Goal: Information Seeking & Learning: Check status

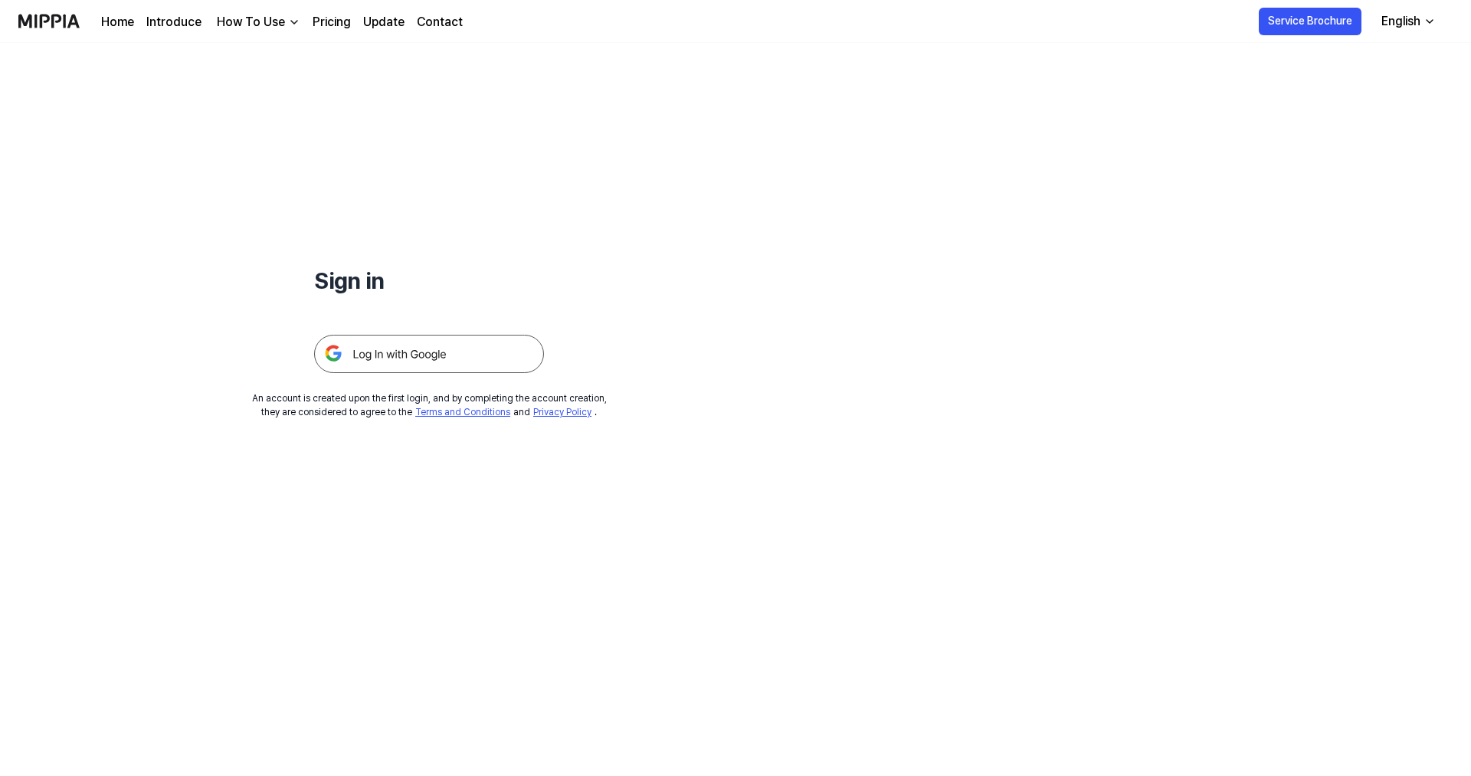
click at [403, 356] on img at bounding box center [429, 354] width 230 height 38
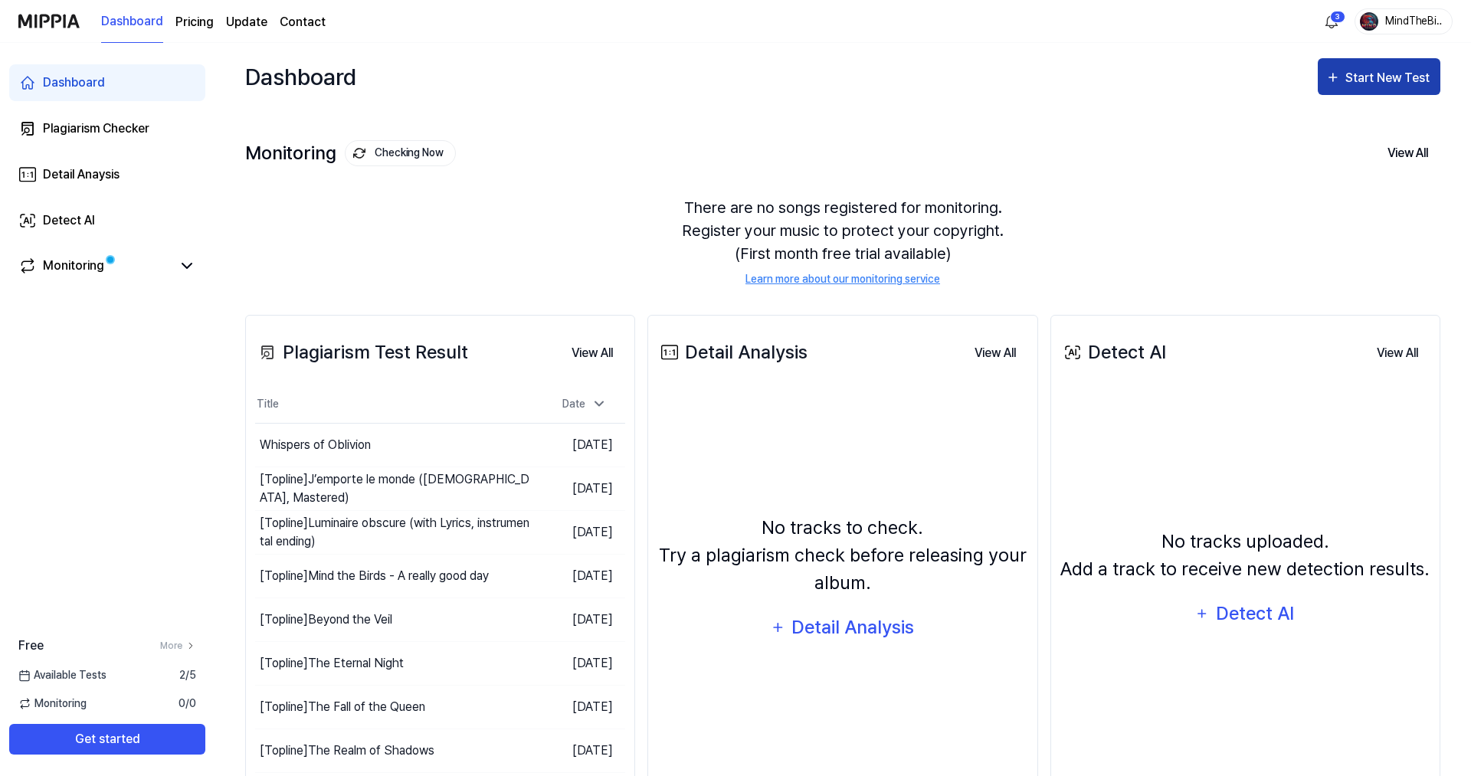
click at [1381, 70] on div "Start New Test" at bounding box center [1388, 78] width 87 height 20
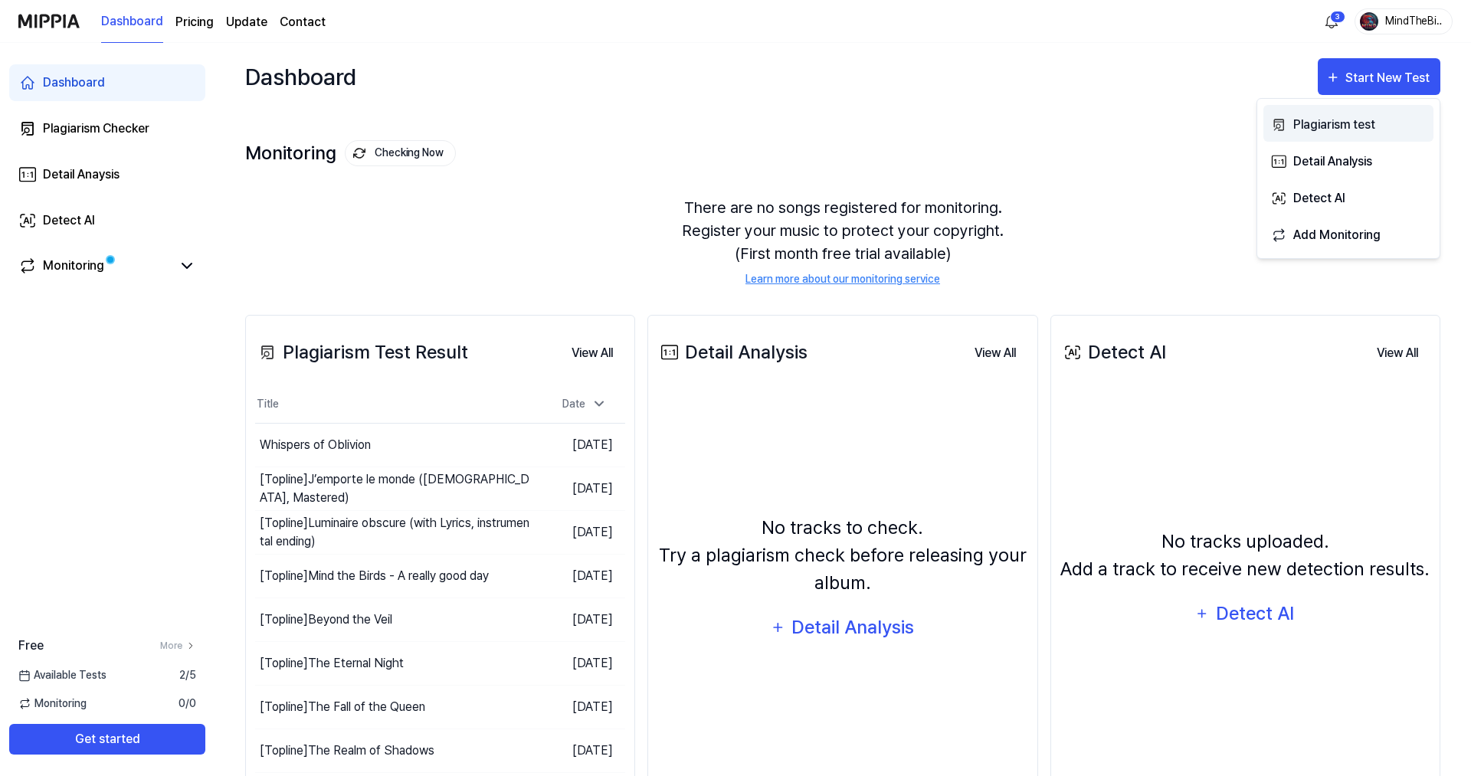
click at [1313, 126] on div "Plagiarism test" at bounding box center [1359, 125] width 133 height 20
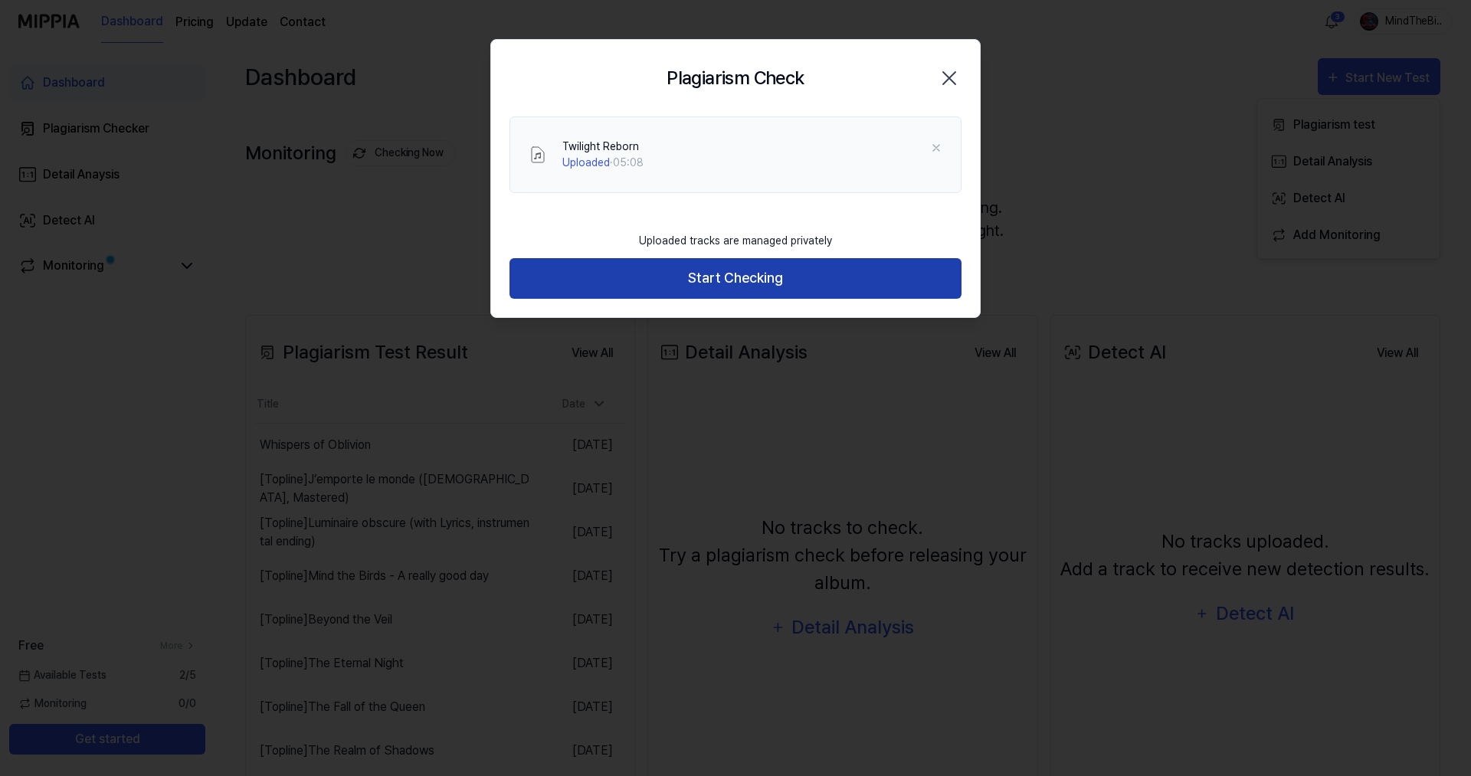
click at [730, 279] on button "Start Checking" at bounding box center [735, 278] width 452 height 41
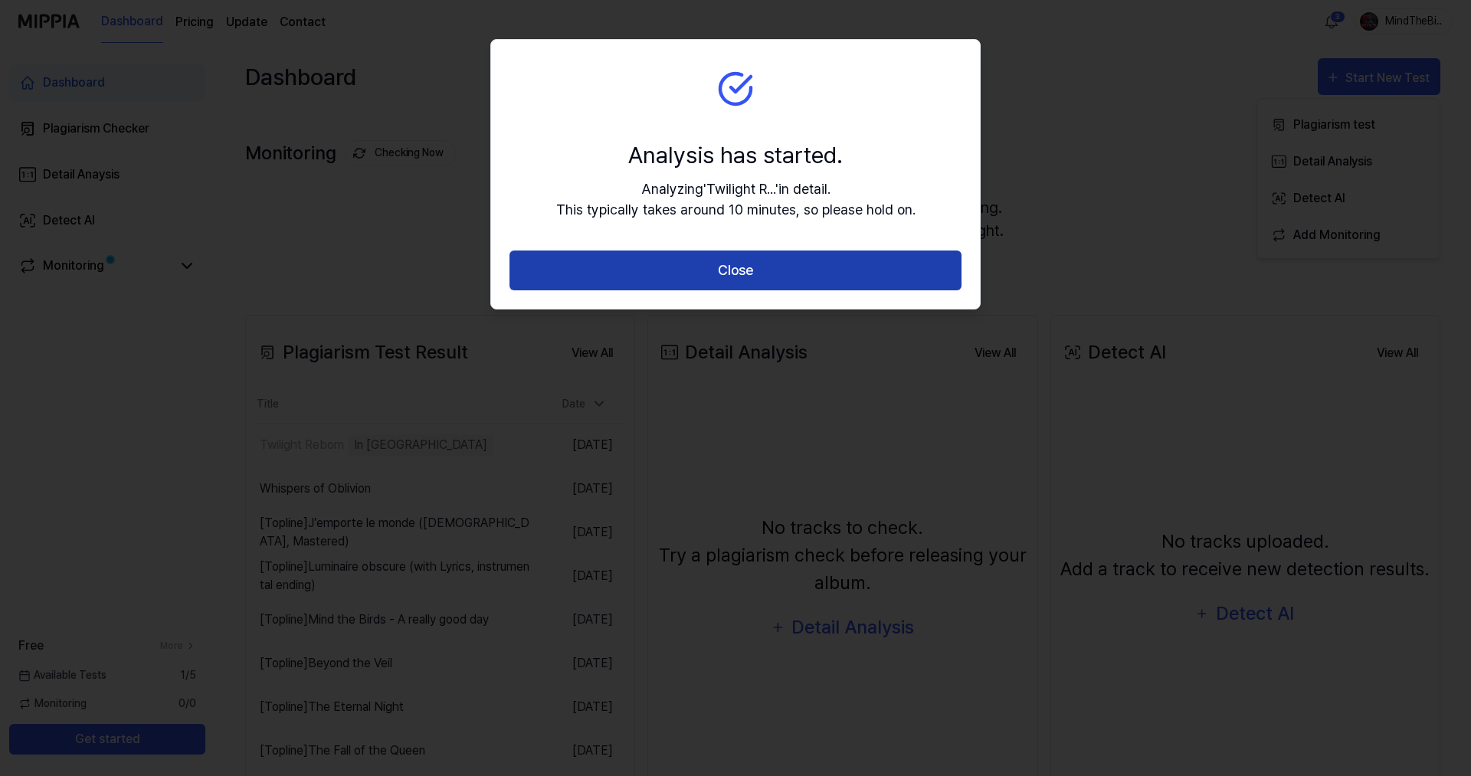
click at [742, 267] on button "Close" at bounding box center [735, 270] width 452 height 41
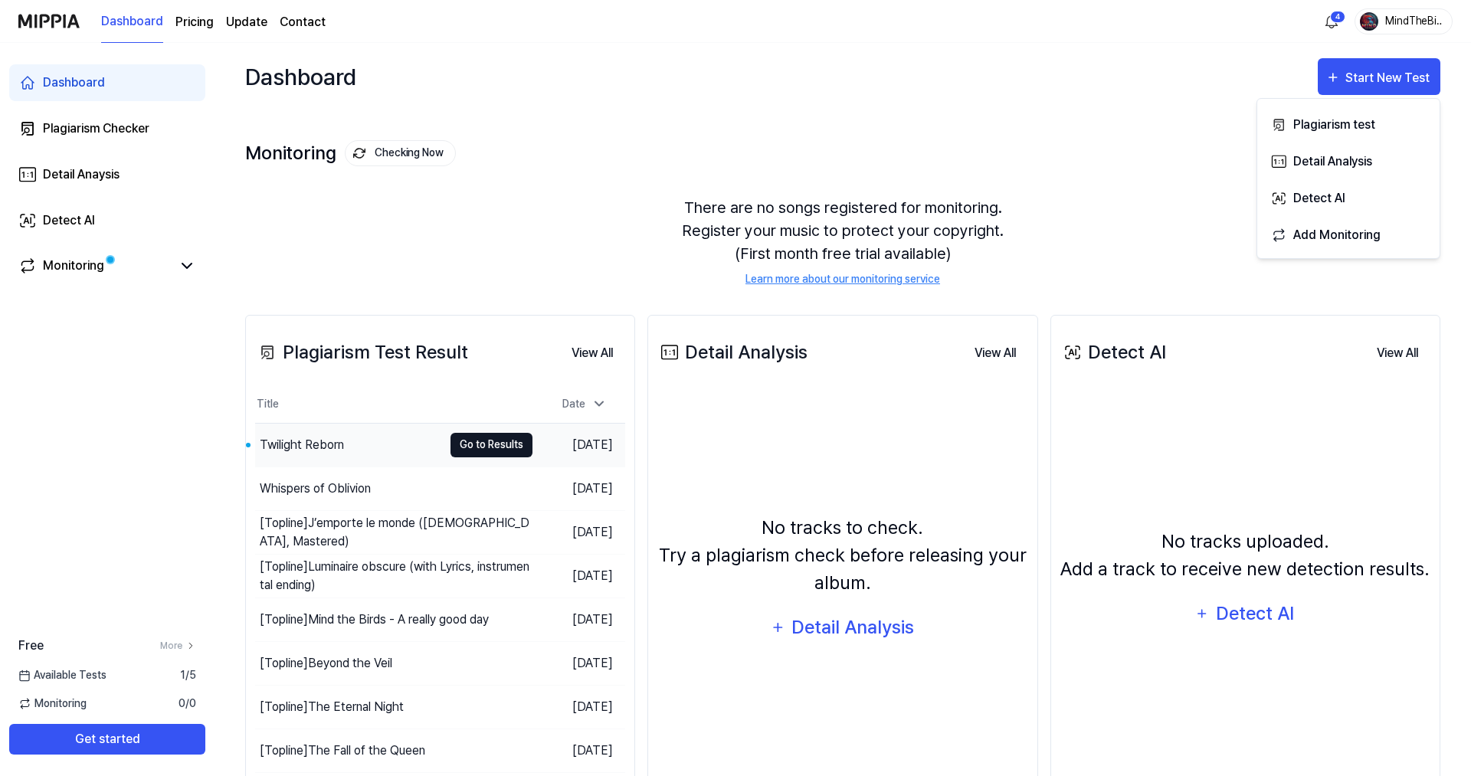
click at [467, 444] on button "Go to Results" at bounding box center [491, 445] width 82 height 25
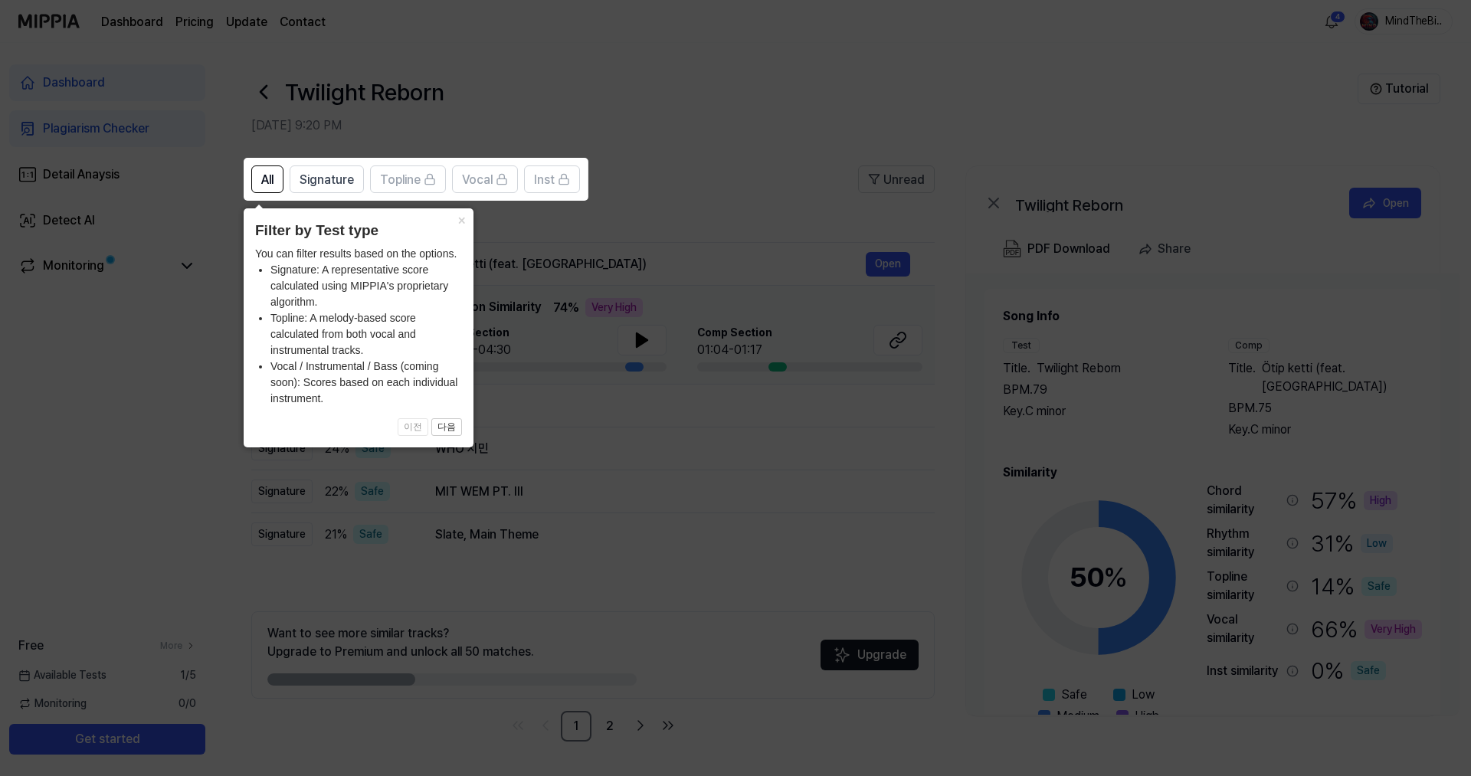
click at [805, 33] on icon at bounding box center [735, 388] width 1471 height 776
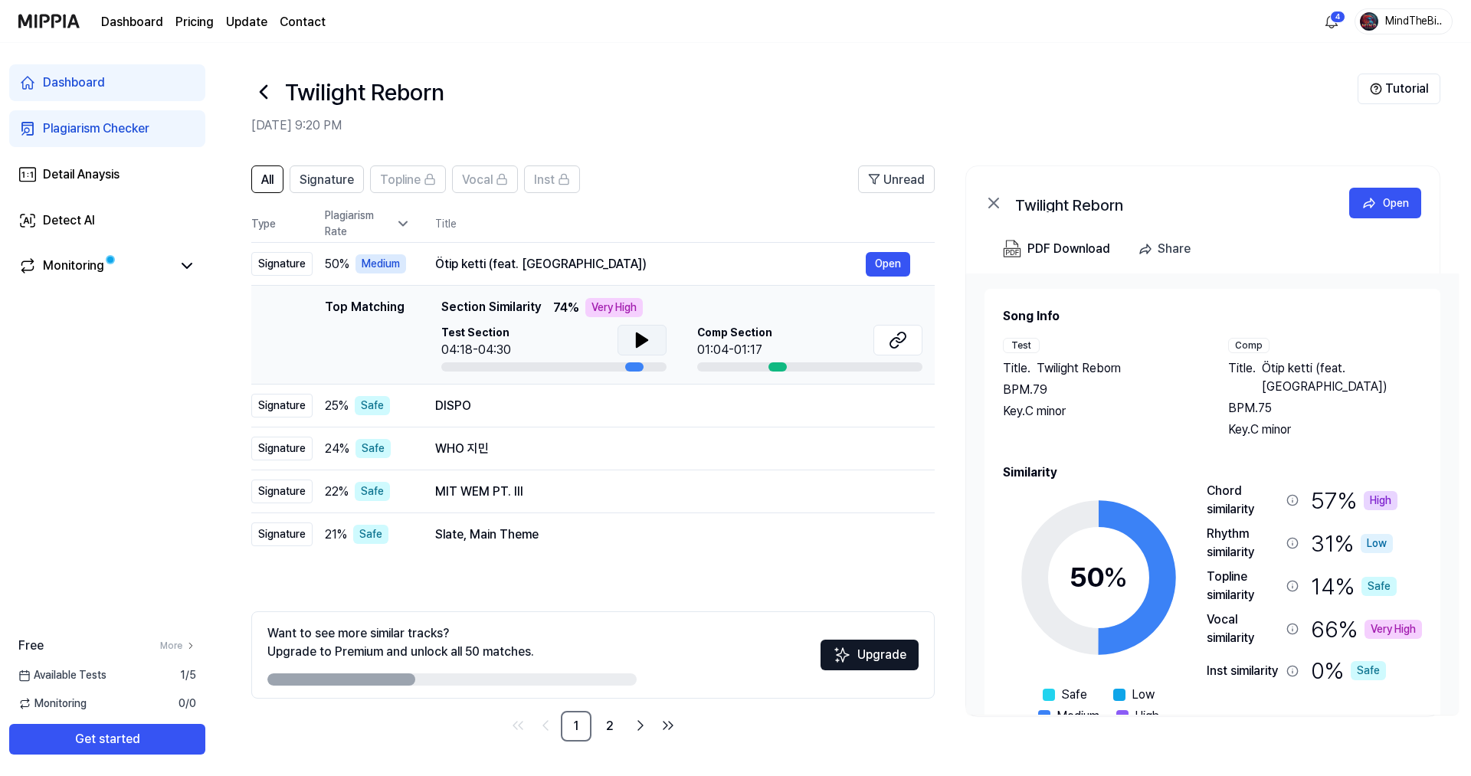
click at [644, 339] on icon at bounding box center [642, 340] width 11 height 14
click at [644, 339] on icon at bounding box center [644, 340] width 3 height 12
click at [885, 333] on button at bounding box center [897, 340] width 49 height 31
click at [609, 727] on link "2" at bounding box center [609, 726] width 31 height 31
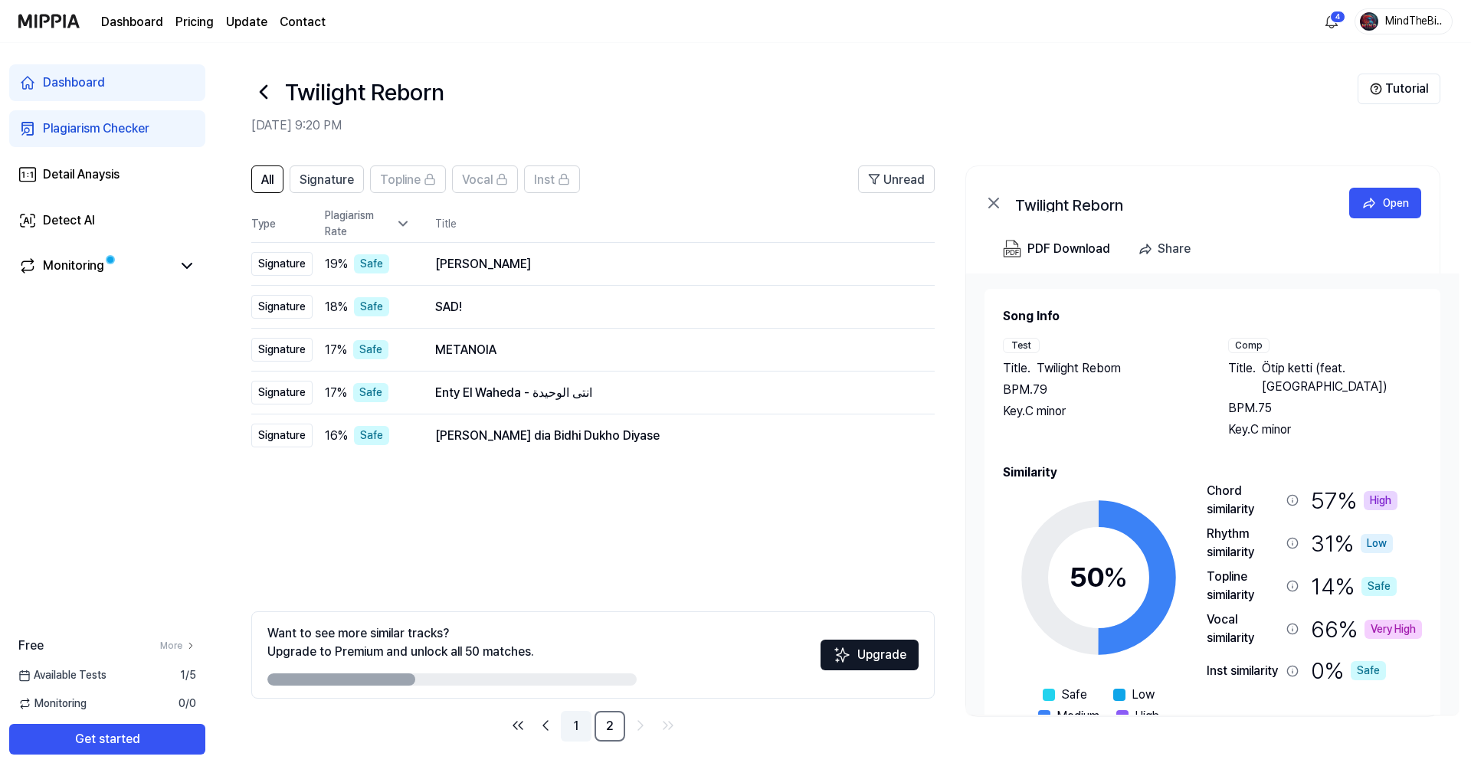
click at [582, 728] on link "1" at bounding box center [576, 726] width 31 height 31
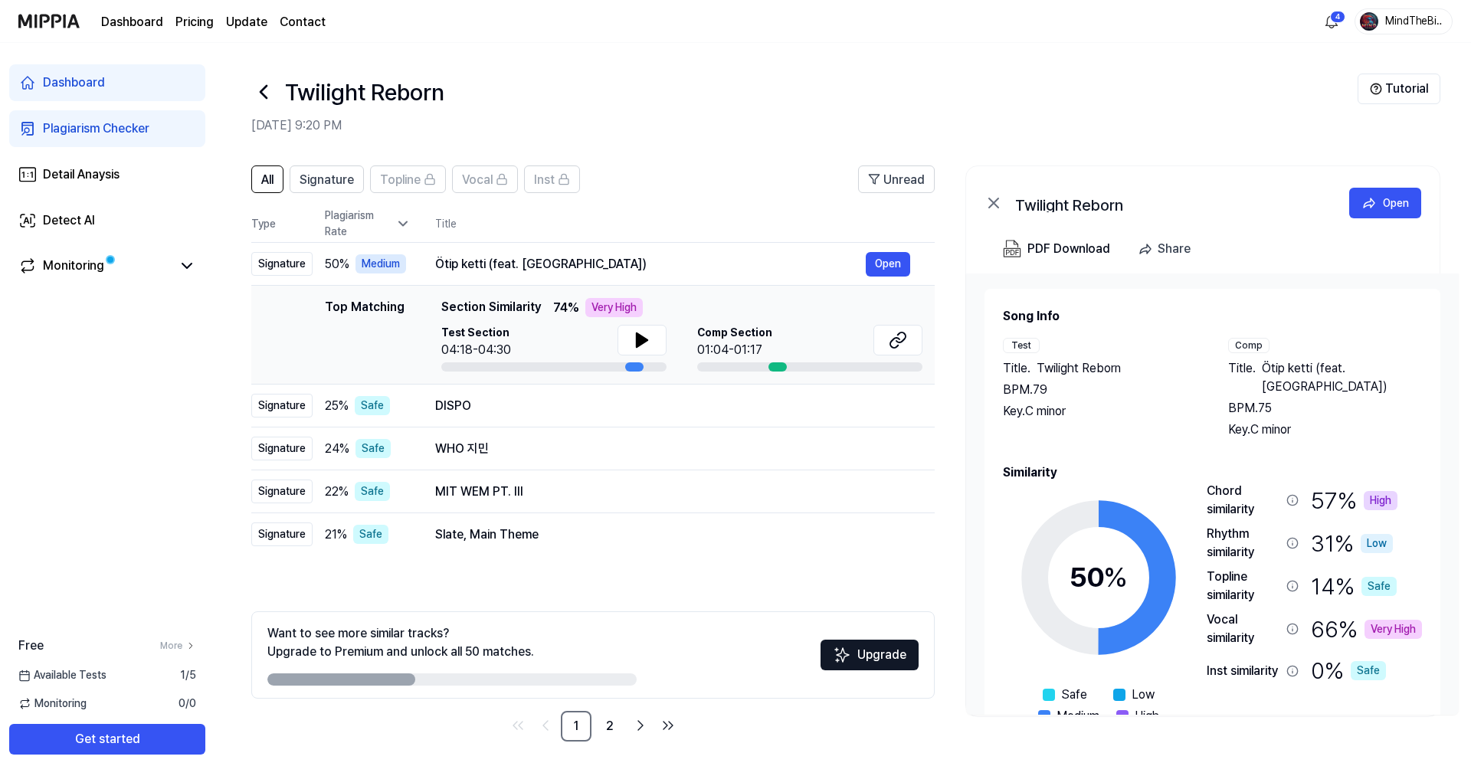
click at [1324, 610] on div "66 % Very High" at bounding box center [1366, 628] width 111 height 37
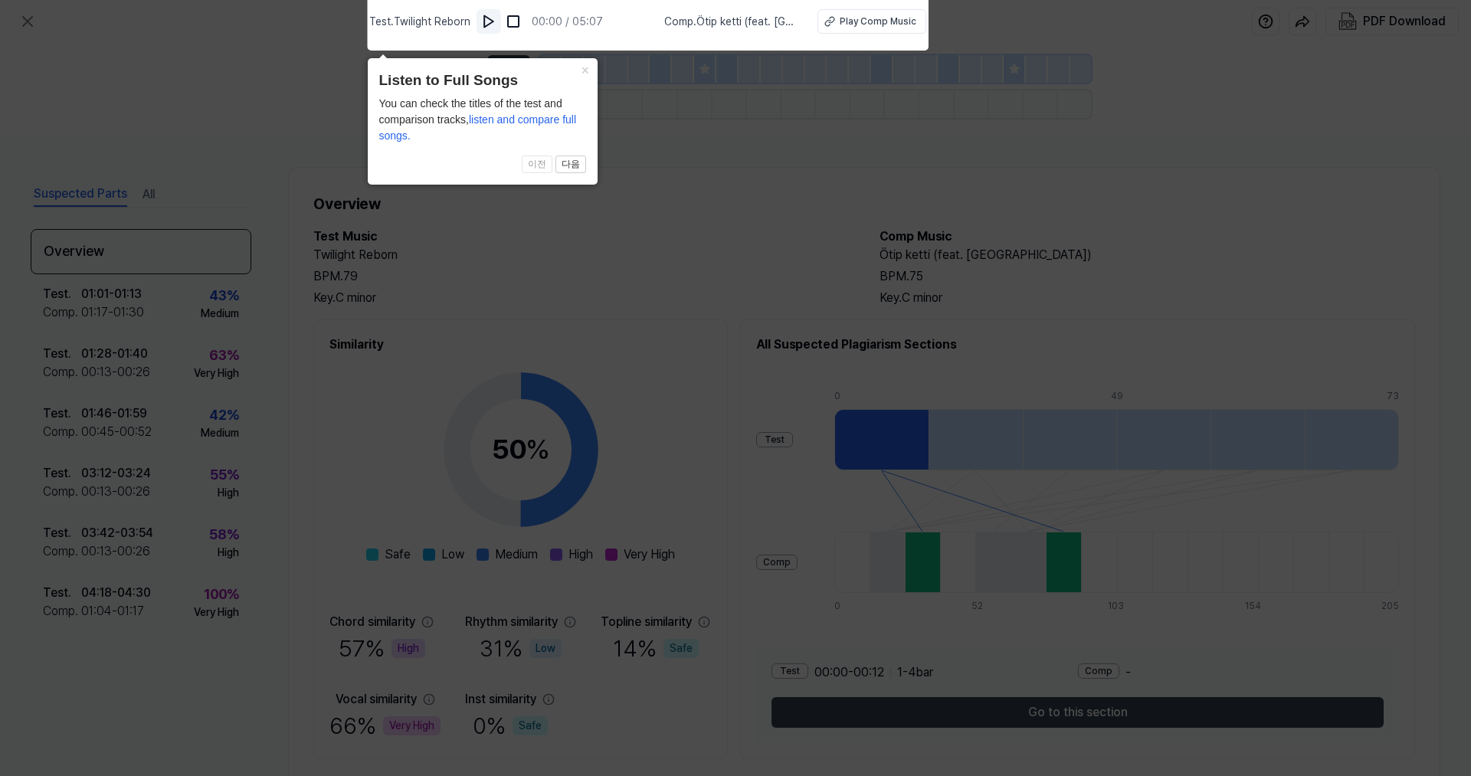
click at [489, 23] on img at bounding box center [488, 21] width 15 height 15
click at [489, 23] on img at bounding box center [489, 21] width 15 height 15
click at [601, 253] on icon at bounding box center [735, 384] width 1471 height 784
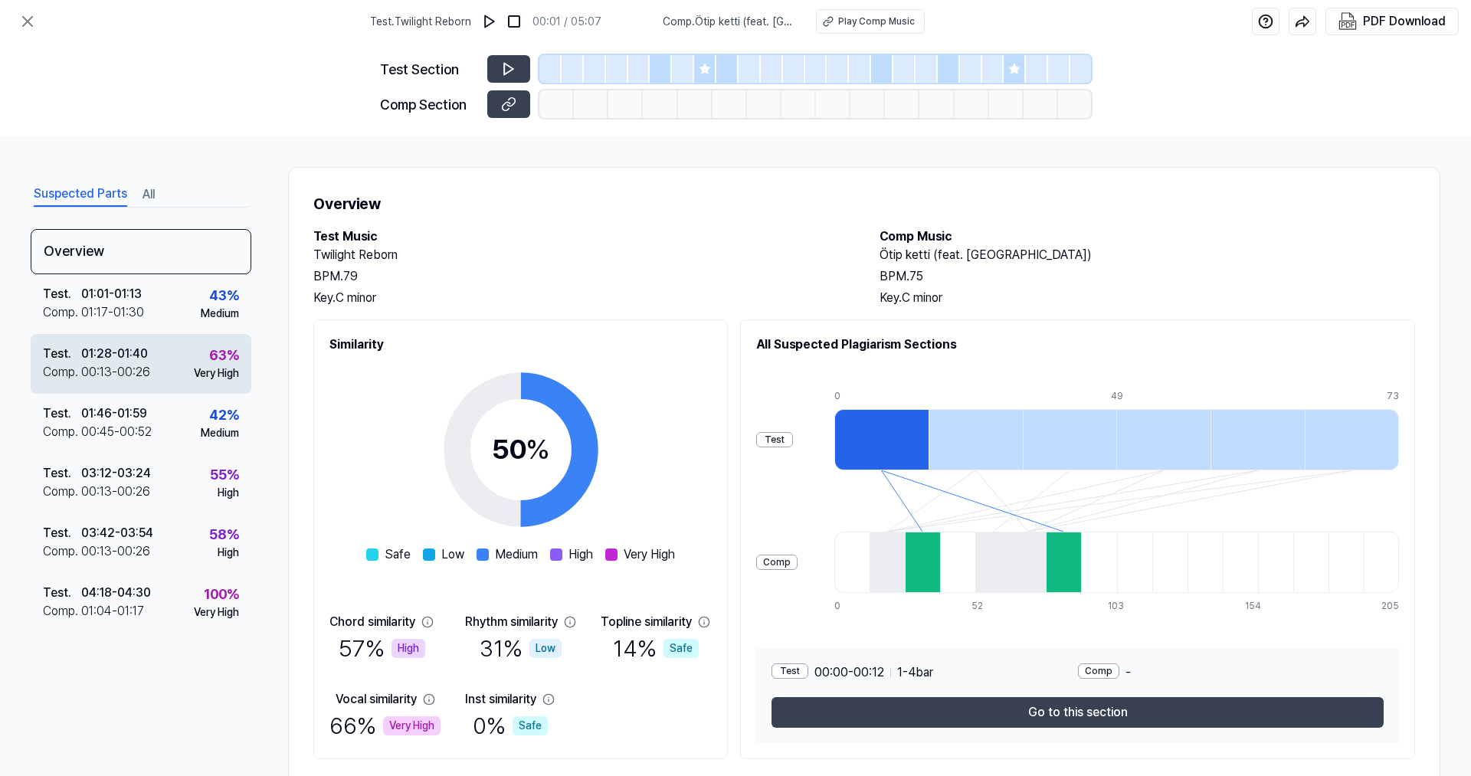
click at [76, 371] on div "Comp ." at bounding box center [62, 372] width 38 height 18
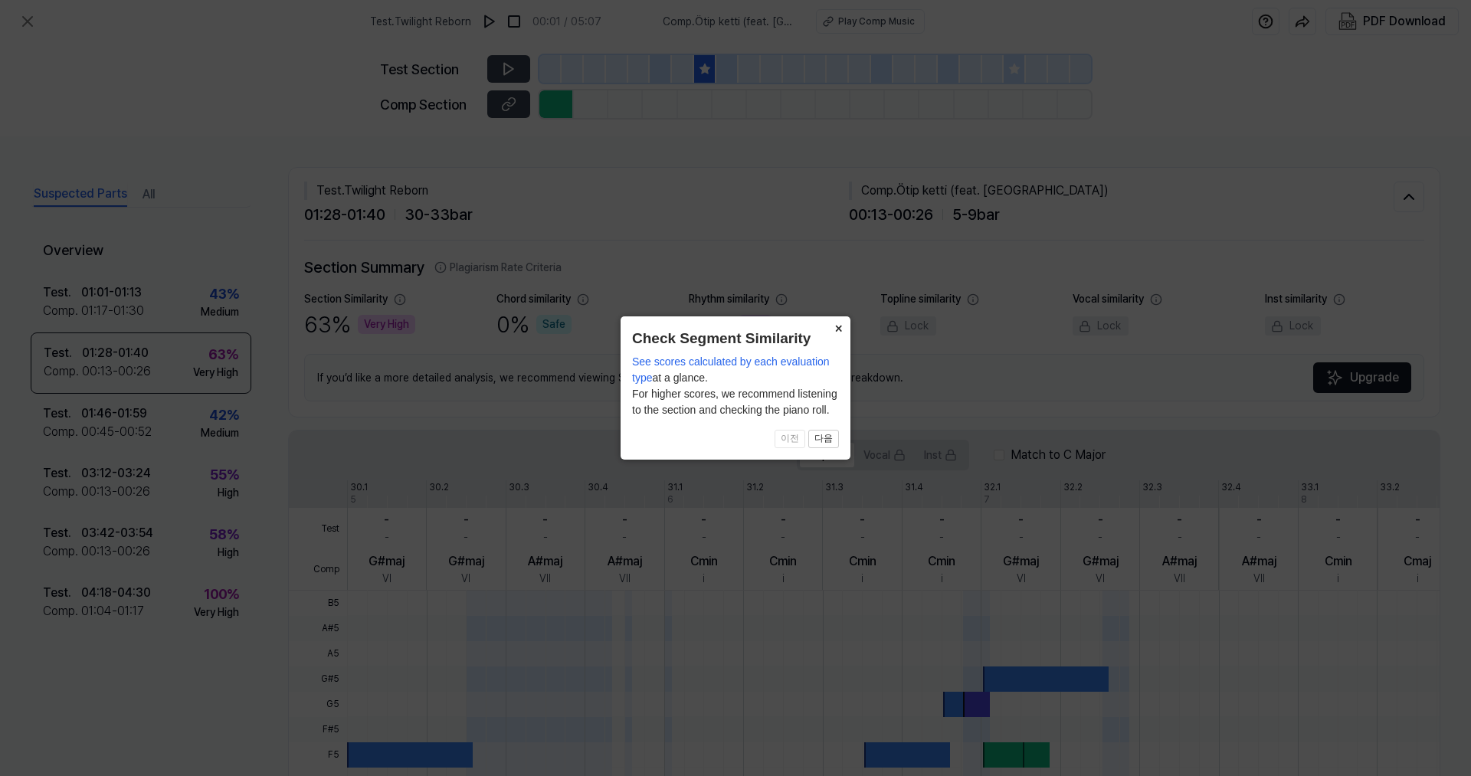
click at [836, 329] on button "×" at bounding box center [838, 326] width 25 height 21
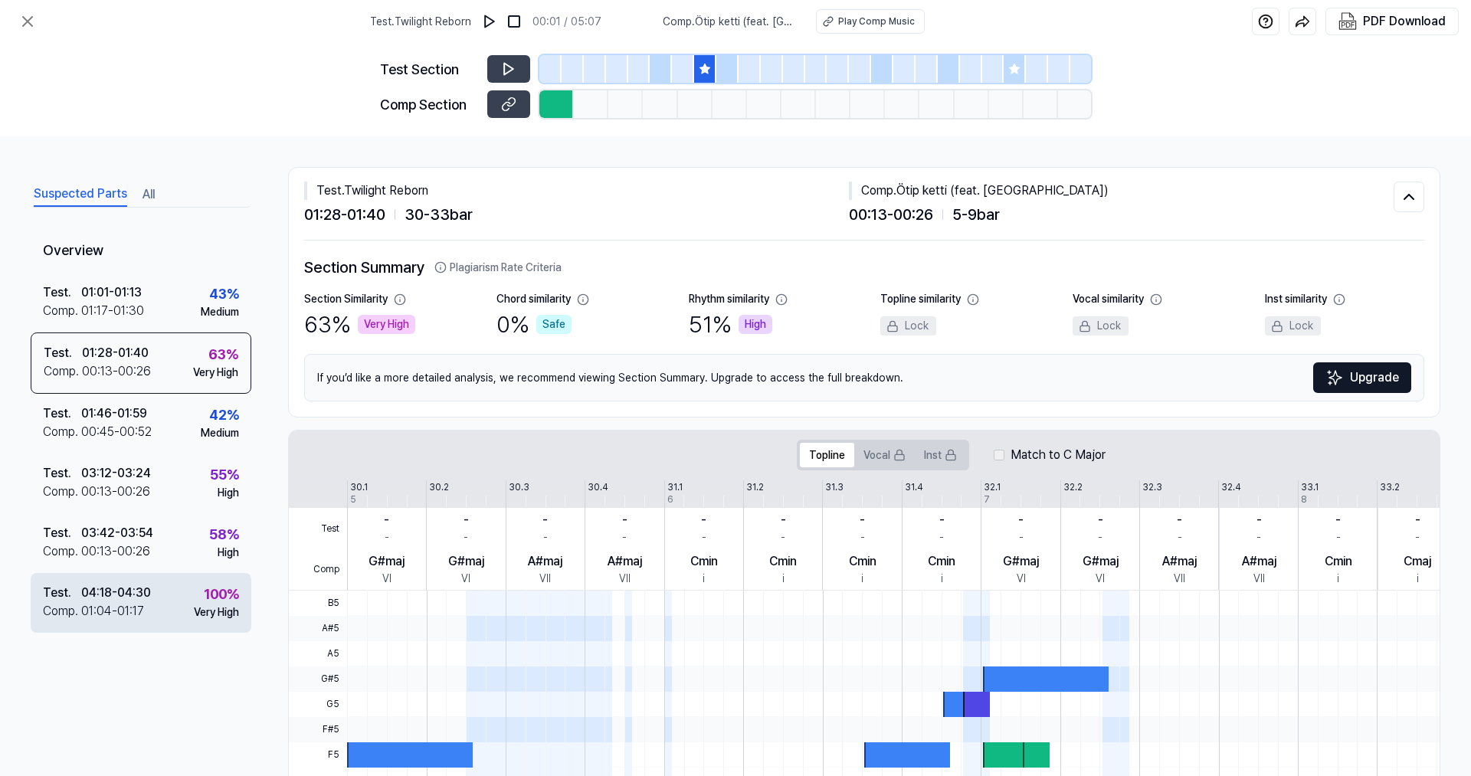
click at [120, 605] on div "01:04 - 01:17" at bounding box center [112, 611] width 63 height 18
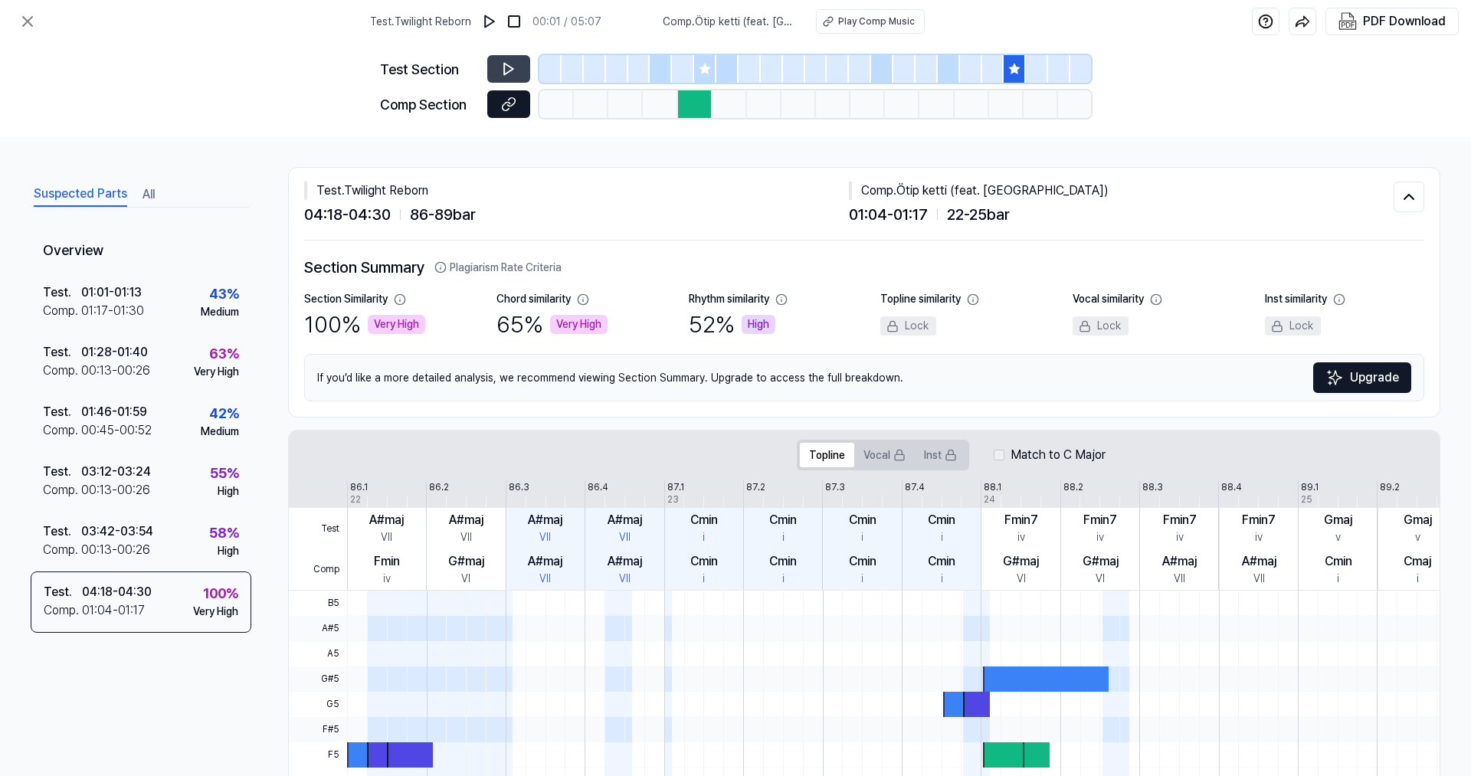
click at [502, 102] on icon at bounding box center [508, 104] width 15 height 15
click at [500, 61] on button at bounding box center [508, 69] width 43 height 28
click at [510, 67] on icon at bounding box center [511, 69] width 2 height 10
click at [513, 72] on icon at bounding box center [508, 68] width 15 height 15
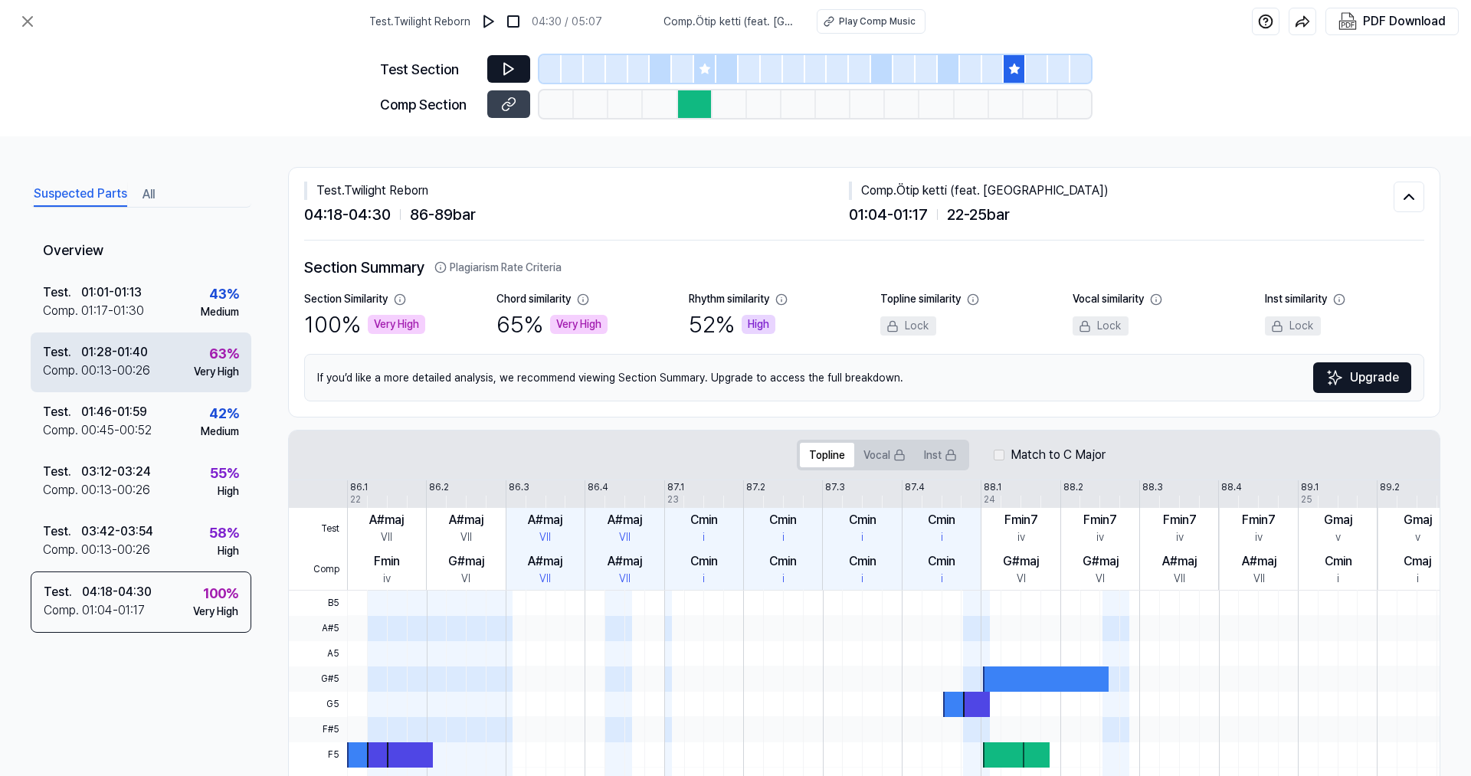
click at [92, 370] on div "00:13 - 00:26" at bounding box center [115, 371] width 69 height 18
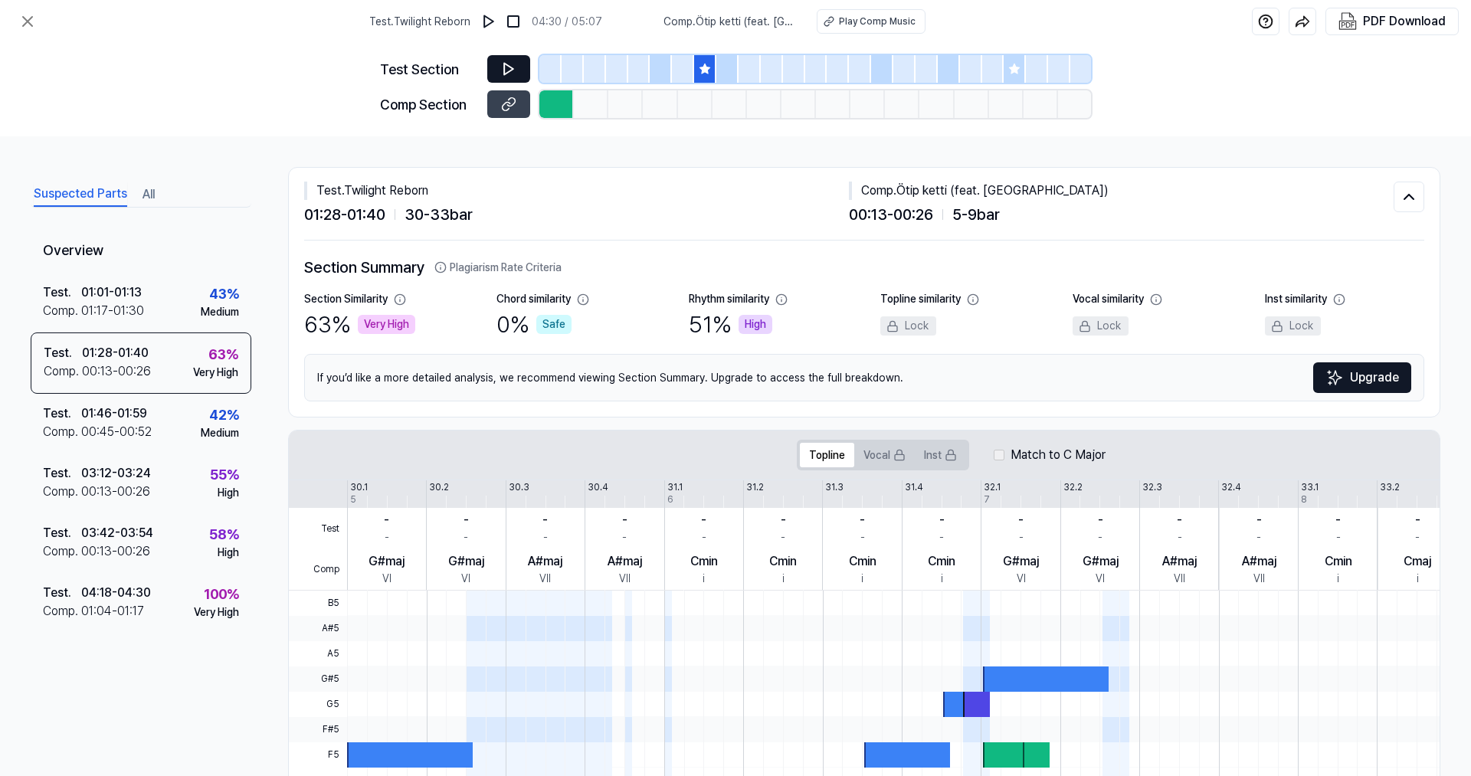
click at [149, 192] on button "All" at bounding box center [148, 194] width 12 height 25
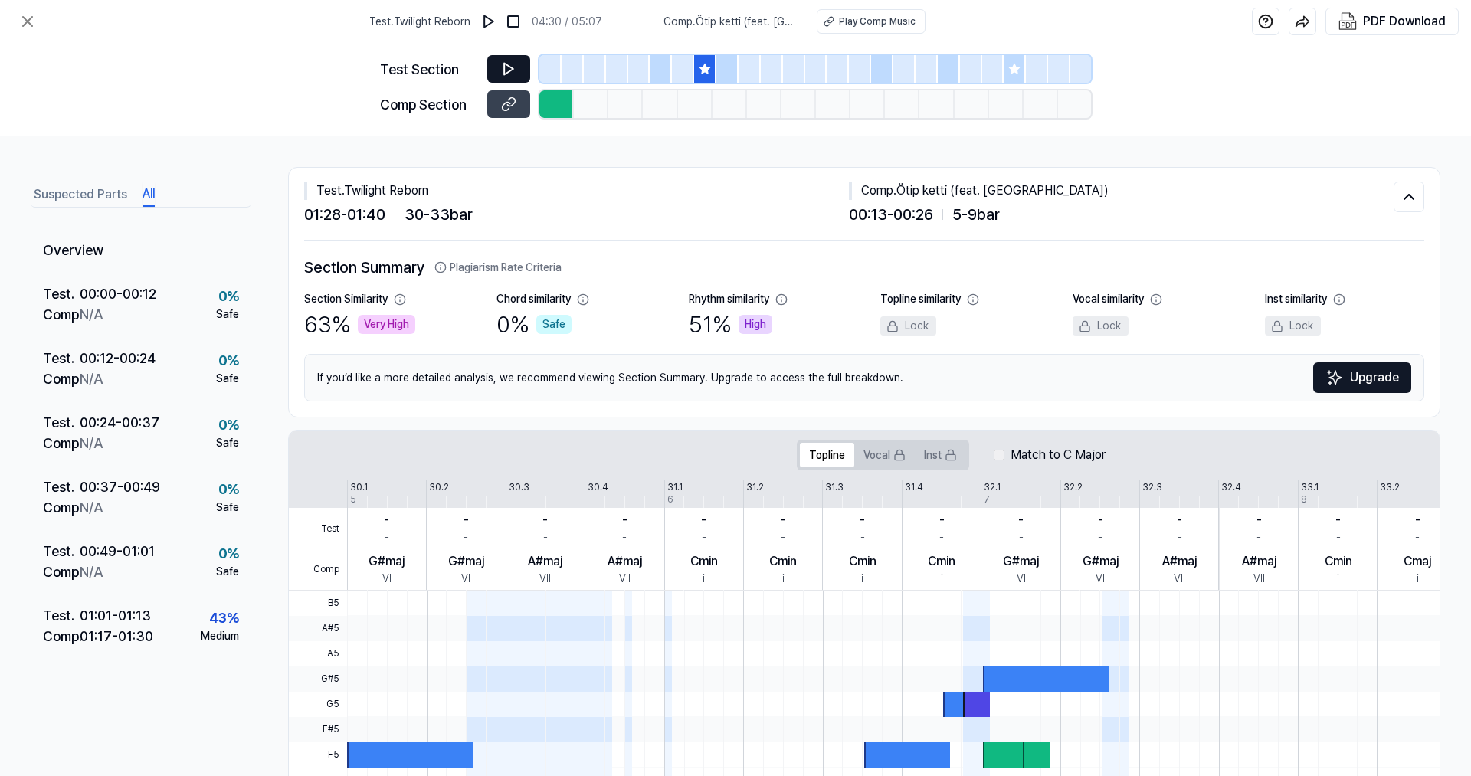
click at [47, 192] on button "Suspected Parts" at bounding box center [80, 194] width 93 height 25
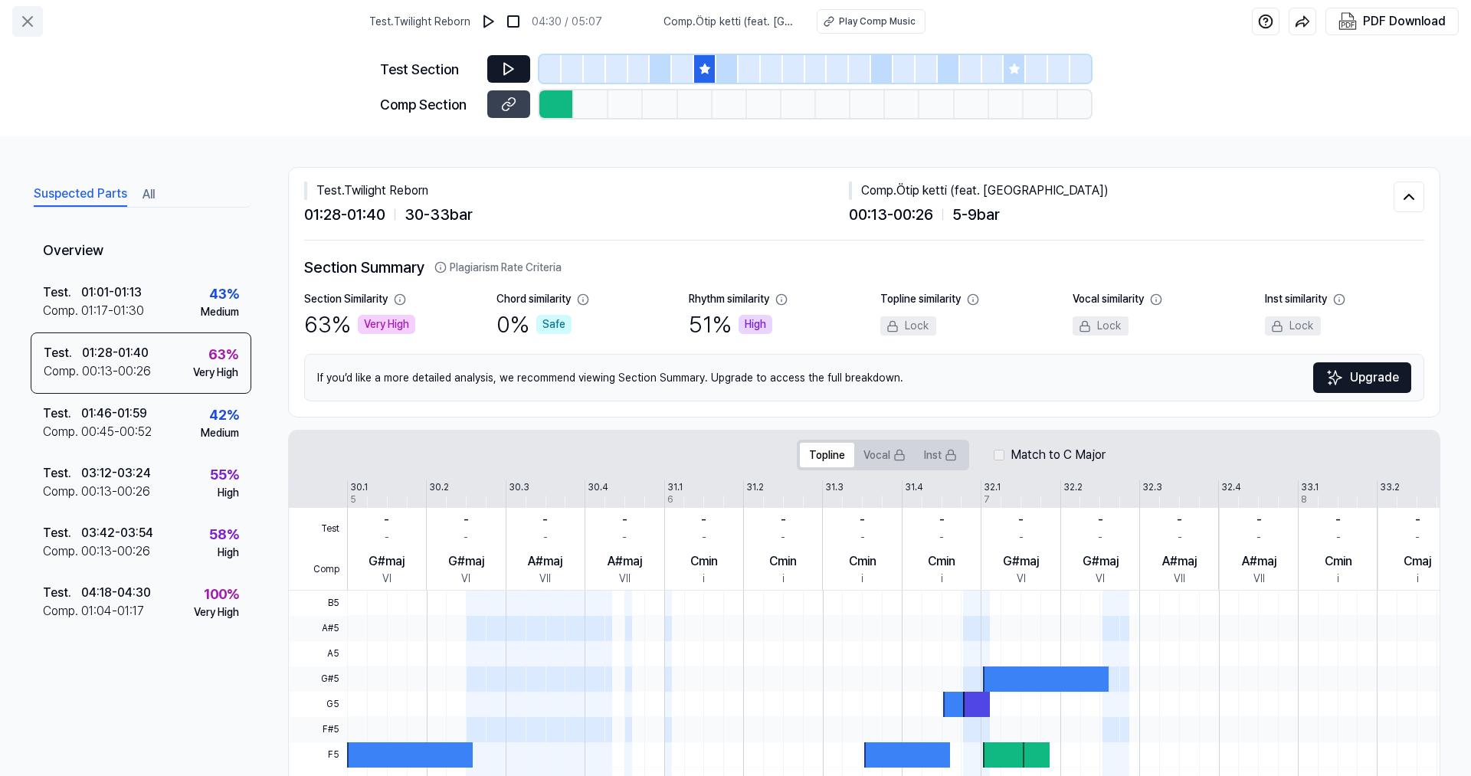
click at [28, 22] on icon at bounding box center [27, 21] width 9 height 9
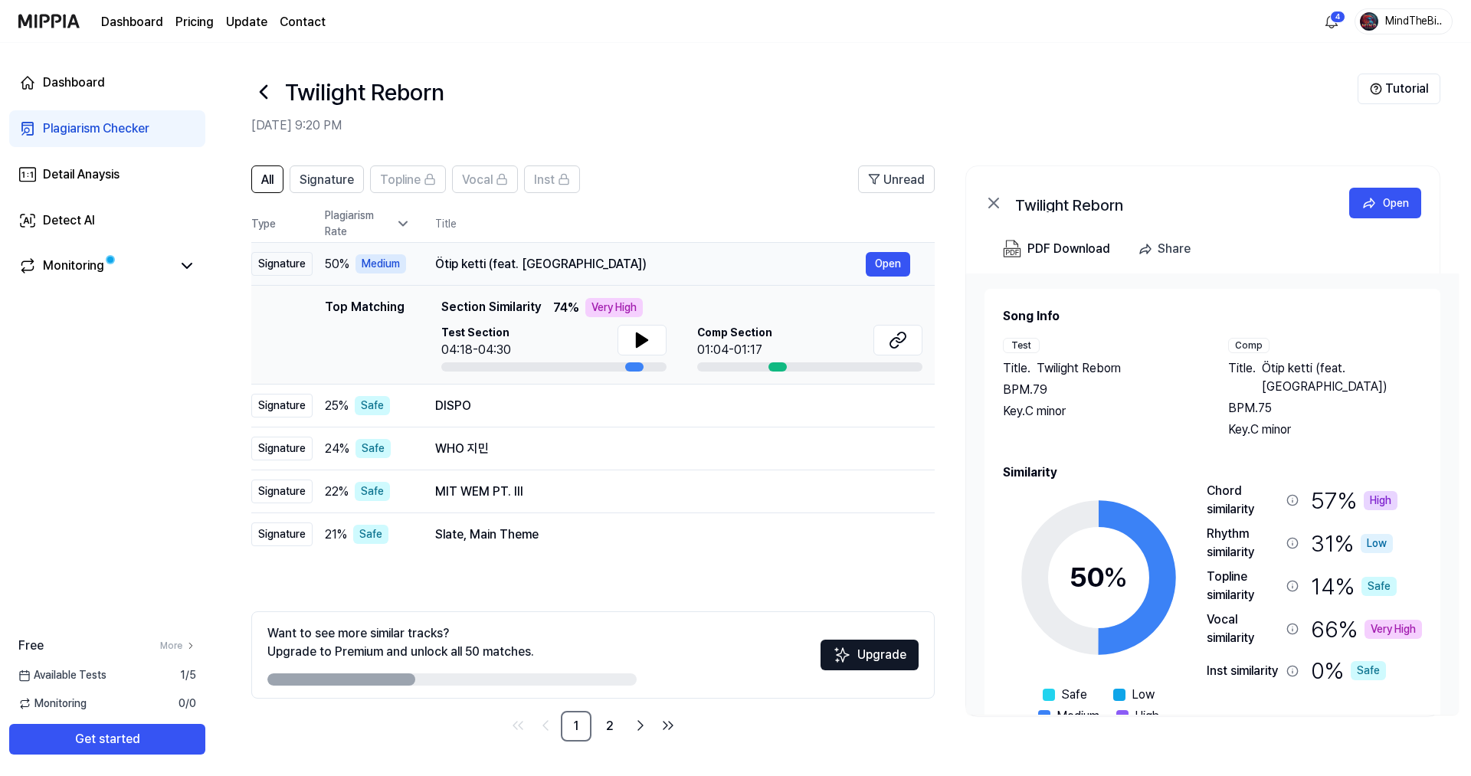
click at [544, 257] on div "Ötip ketti (feat. Aikyn)" at bounding box center [650, 264] width 430 height 18
click at [614, 723] on link "2" at bounding box center [609, 726] width 31 height 31
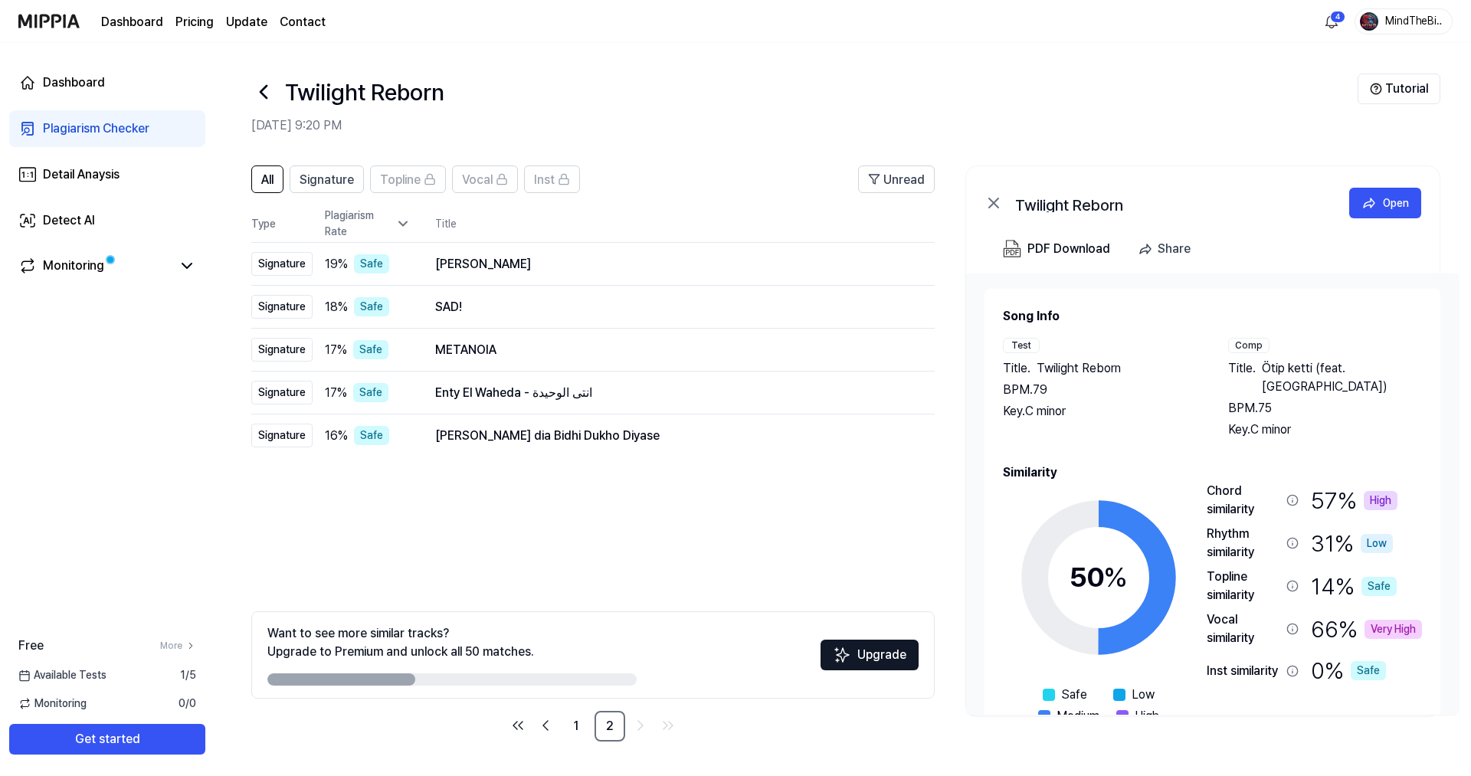
click at [992, 201] on icon at bounding box center [993, 202] width 9 height 9
click at [994, 203] on icon at bounding box center [993, 202] width 9 height 9
click at [86, 175] on div "Detail Anaysis" at bounding box center [81, 174] width 77 height 18
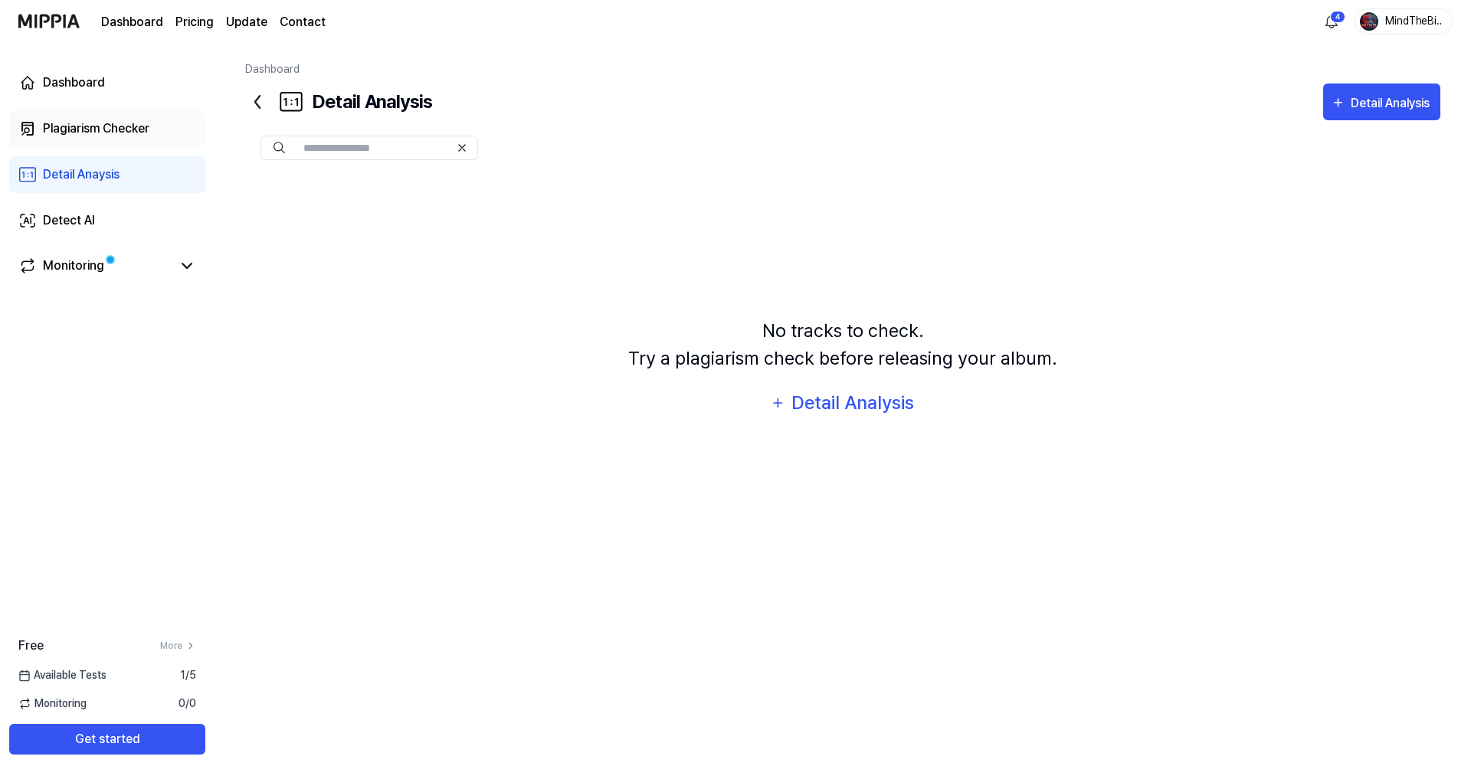
click at [87, 123] on div "Plagiarism Checker" at bounding box center [96, 128] width 106 height 18
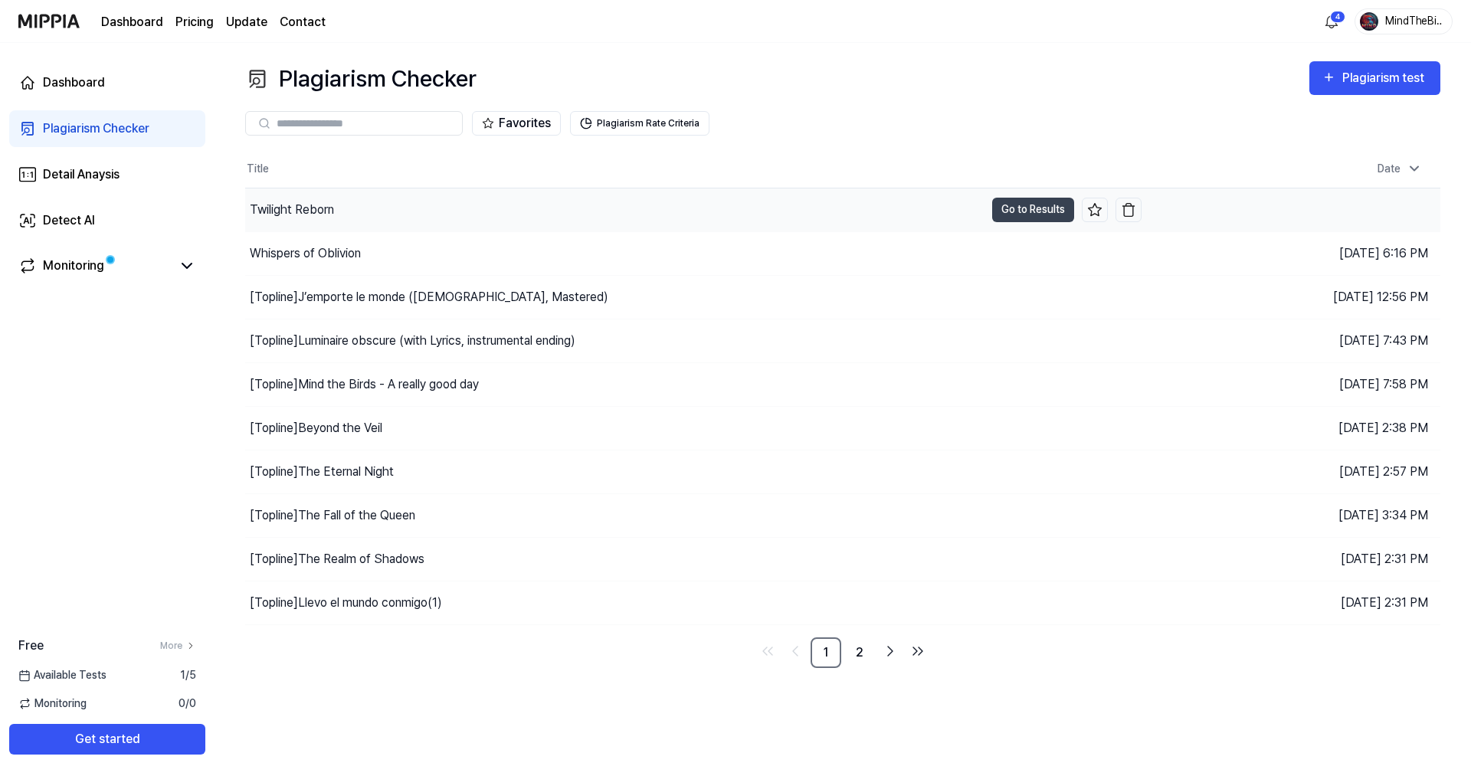
click at [281, 206] on div "Twilight Reborn" at bounding box center [292, 210] width 84 height 18
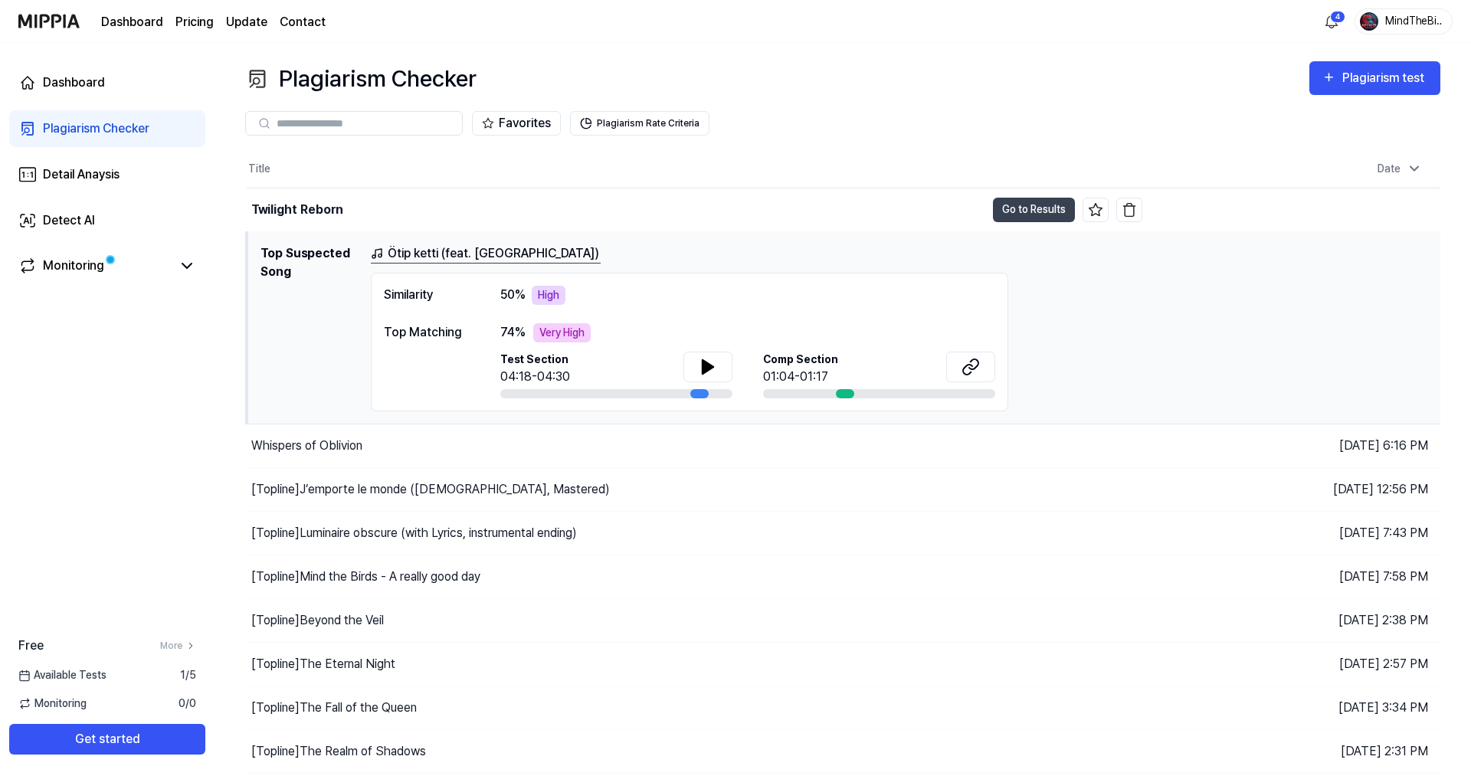
click at [860, 46] on div "Plagiarism Checker Plagiarism test Plagiarism Checker Detail Analysis Detect AI…" at bounding box center [842, 409] width 1256 height 733
click at [293, 249] on h1 "Top Suspected Song" at bounding box center [309, 327] width 98 height 167
click at [1024, 210] on button "Go to Results" at bounding box center [1034, 210] width 82 height 25
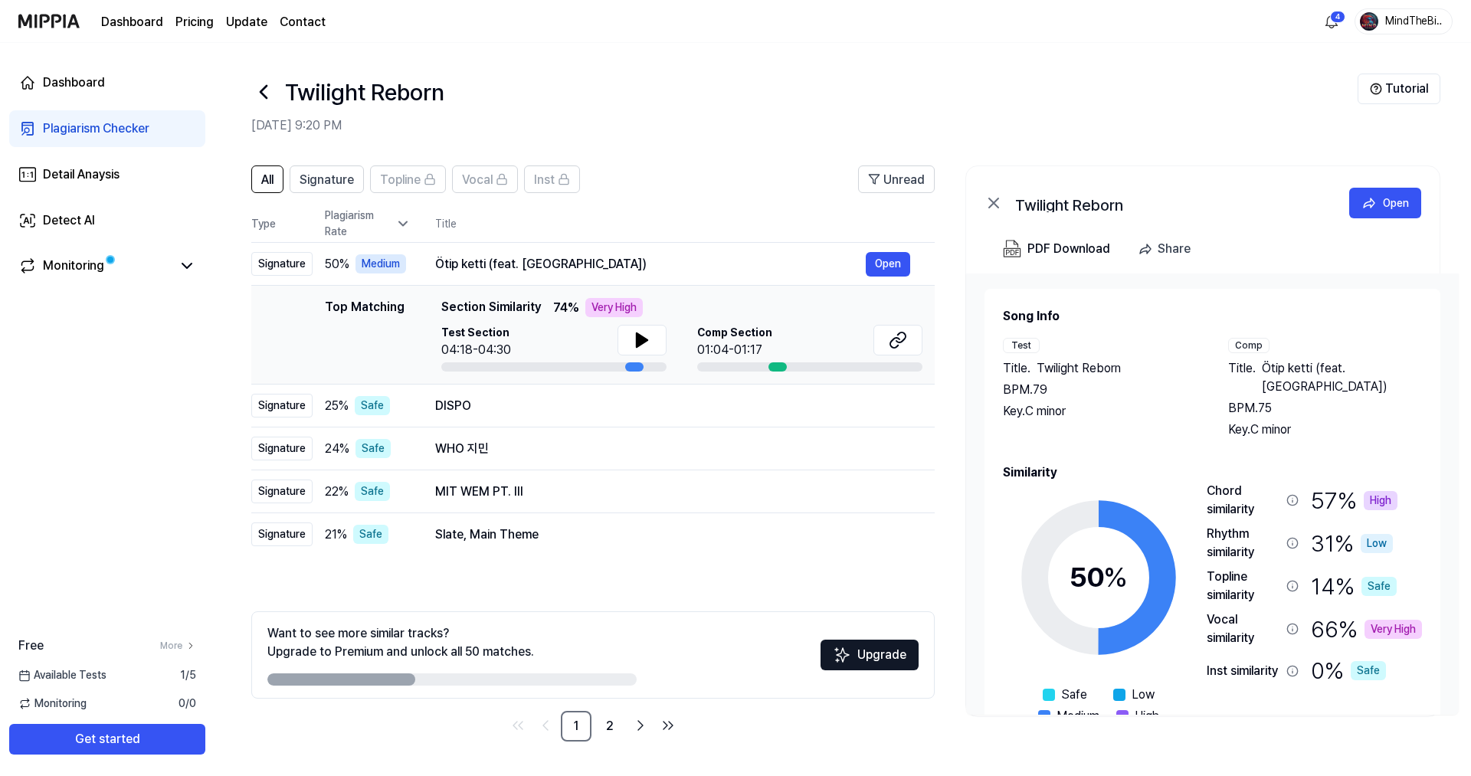
click at [404, 220] on icon at bounding box center [402, 223] width 15 height 15
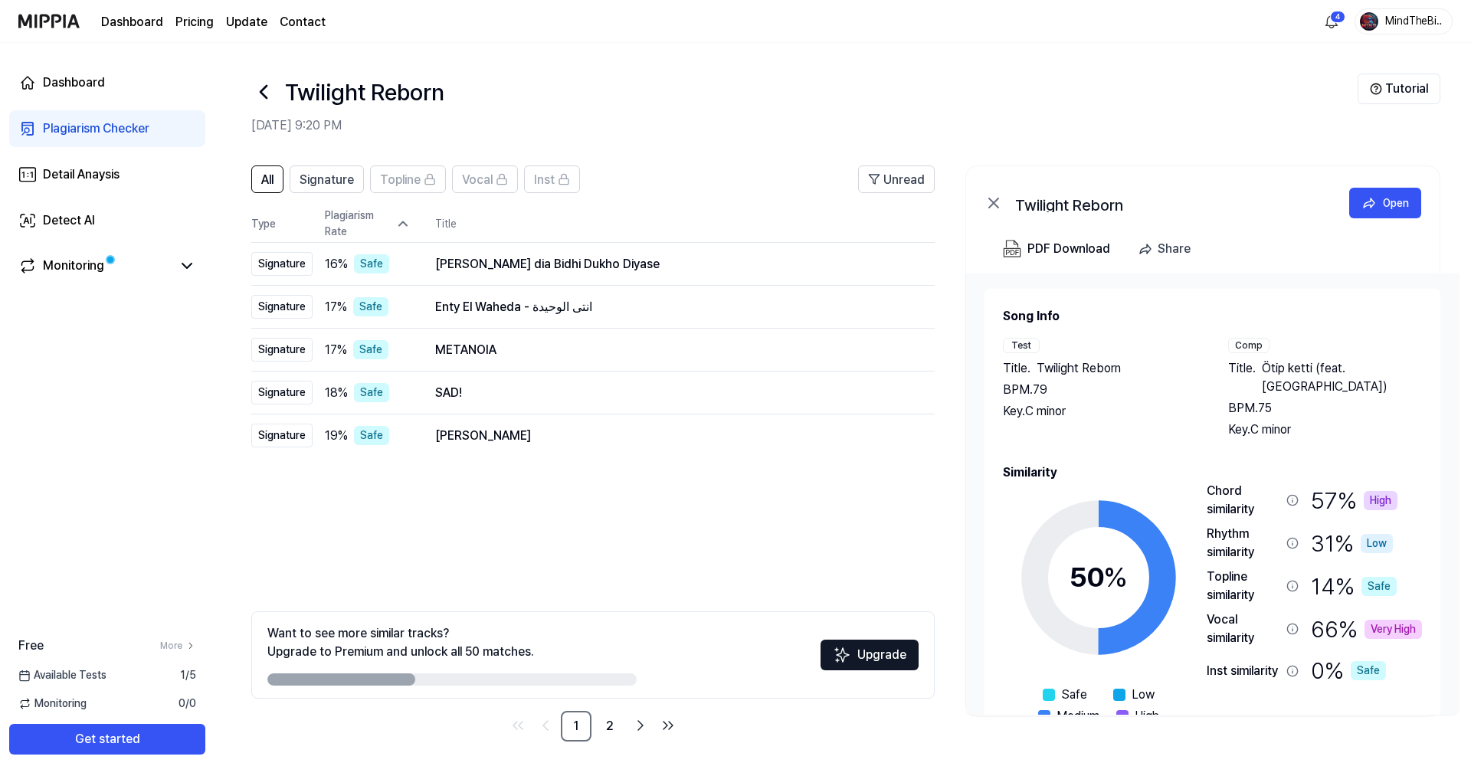
click at [404, 220] on icon at bounding box center [402, 223] width 15 height 15
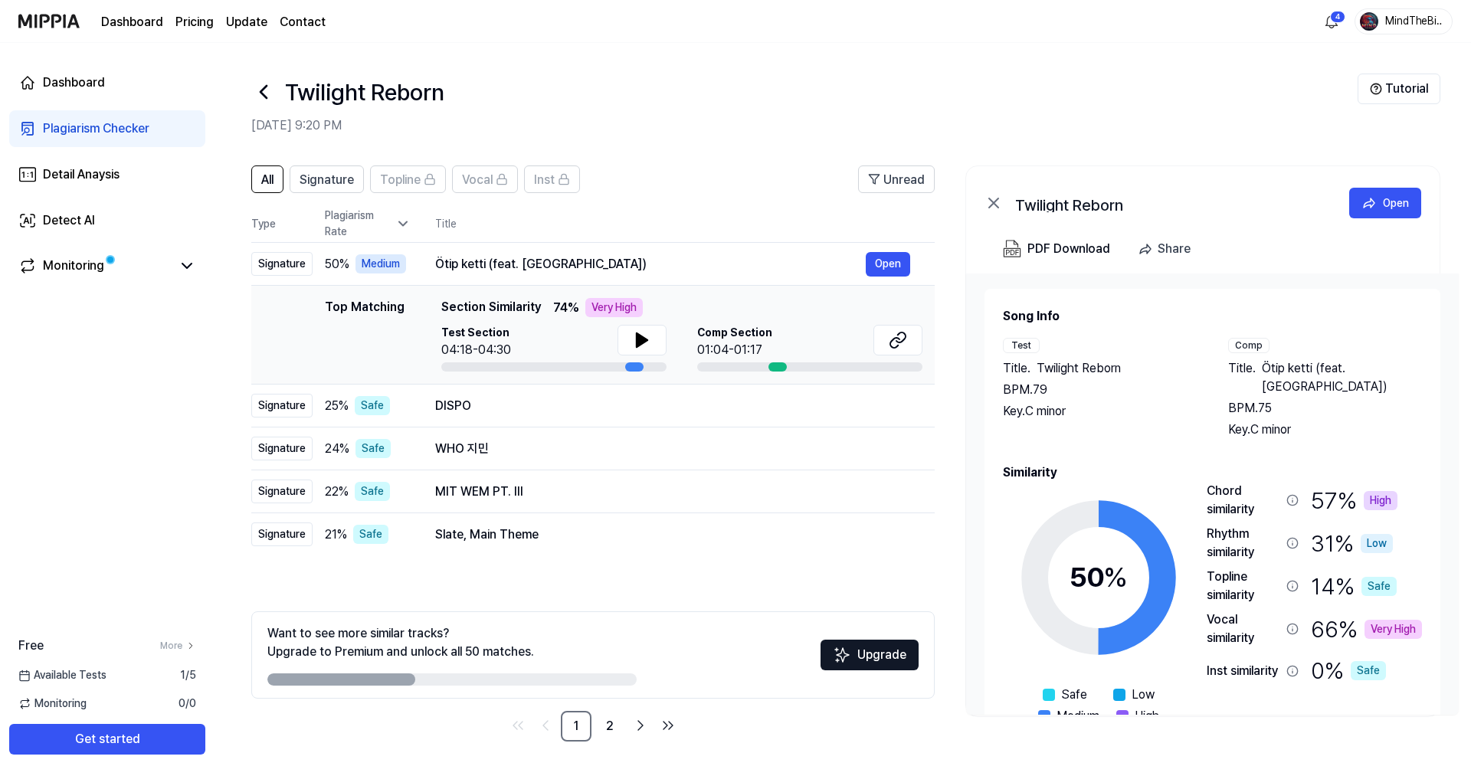
click at [404, 220] on icon at bounding box center [402, 223] width 15 height 15
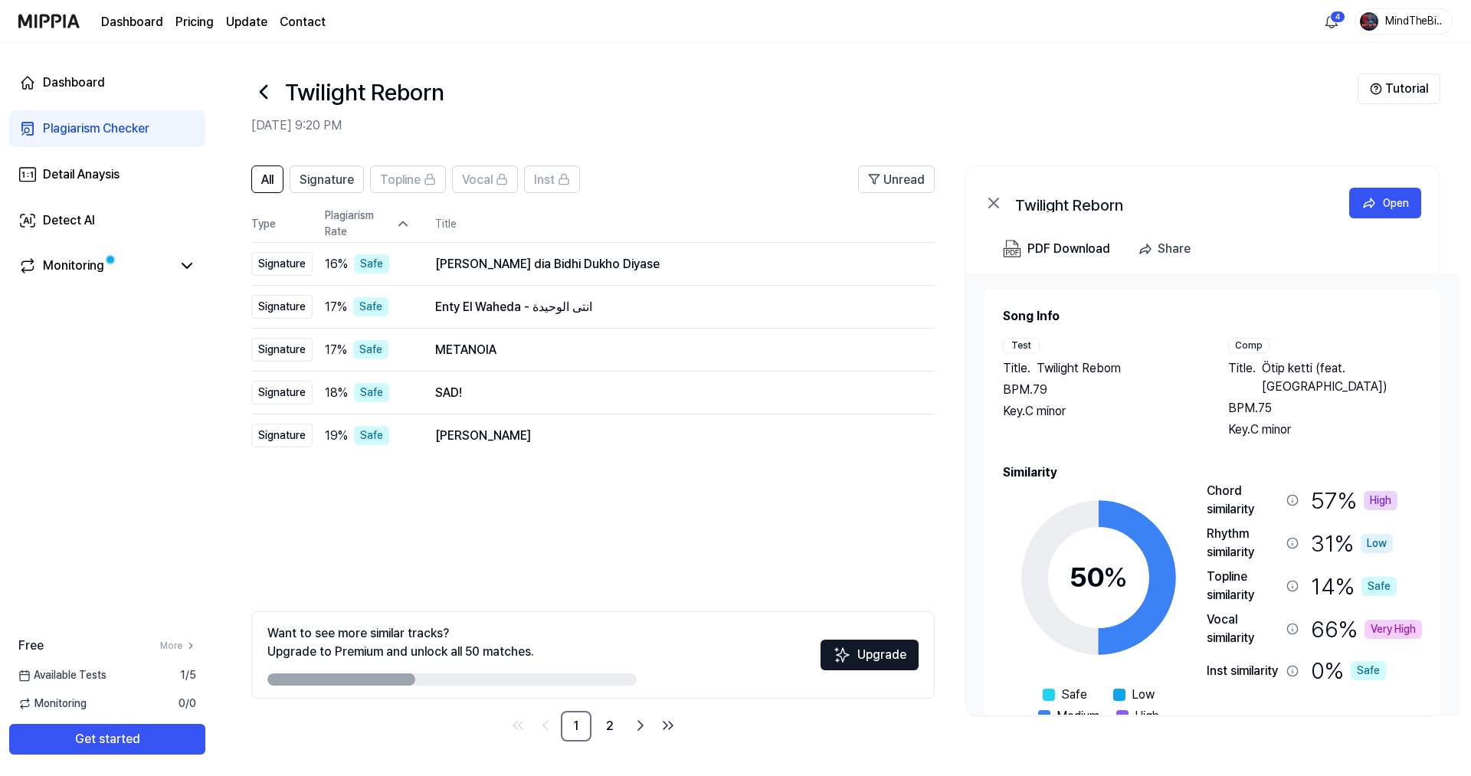
click at [404, 220] on icon at bounding box center [402, 223] width 15 height 15
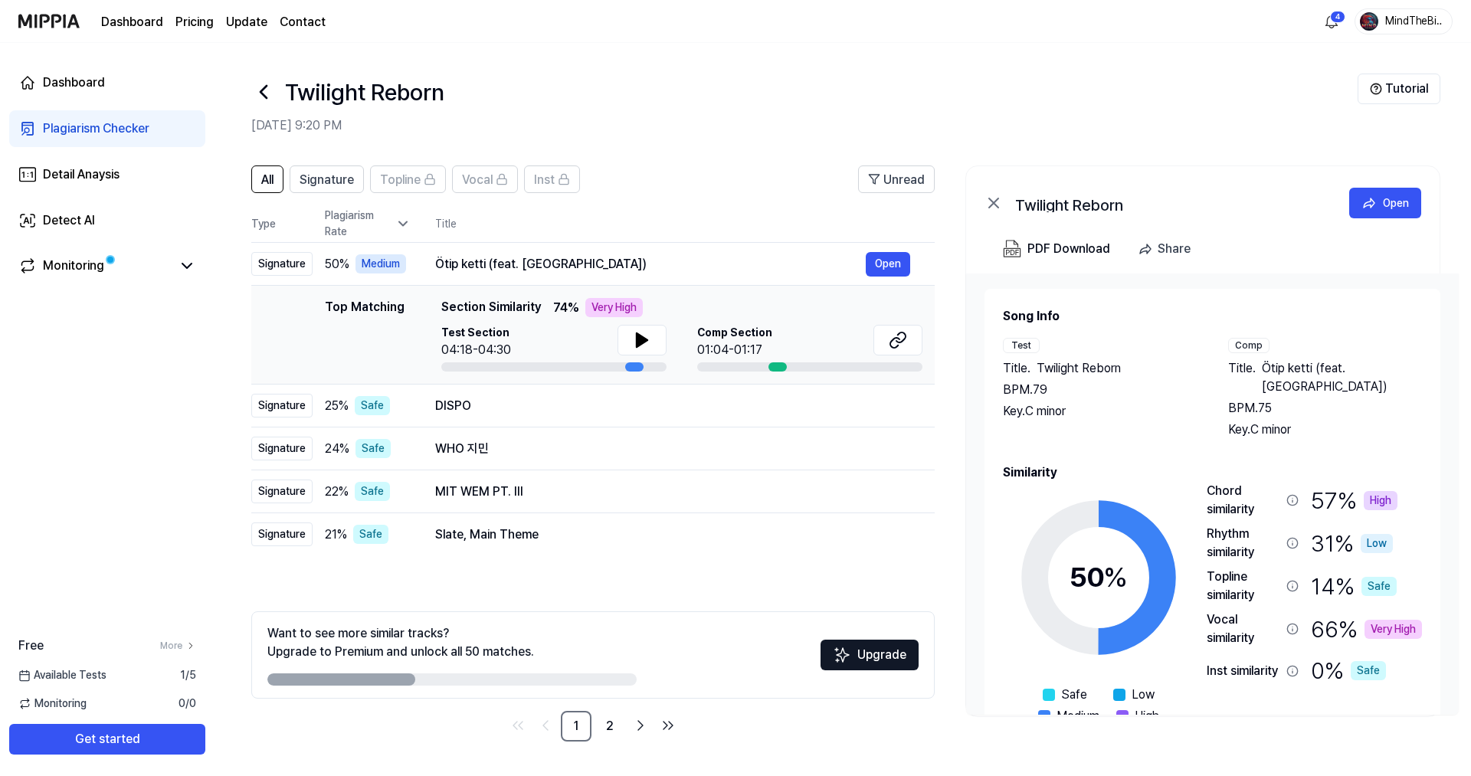
click at [404, 220] on icon at bounding box center [402, 223] width 15 height 15
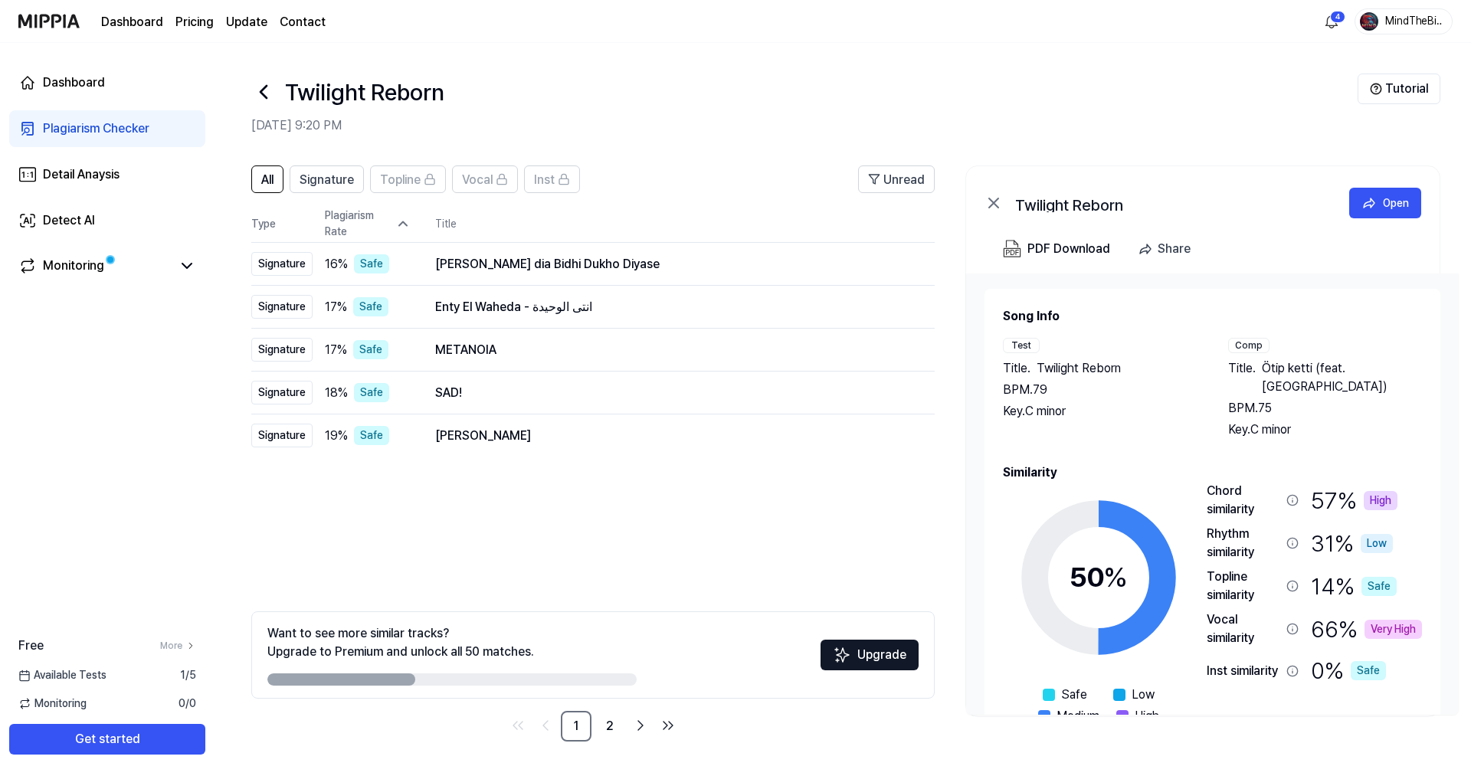
click at [404, 220] on icon at bounding box center [402, 223] width 15 height 15
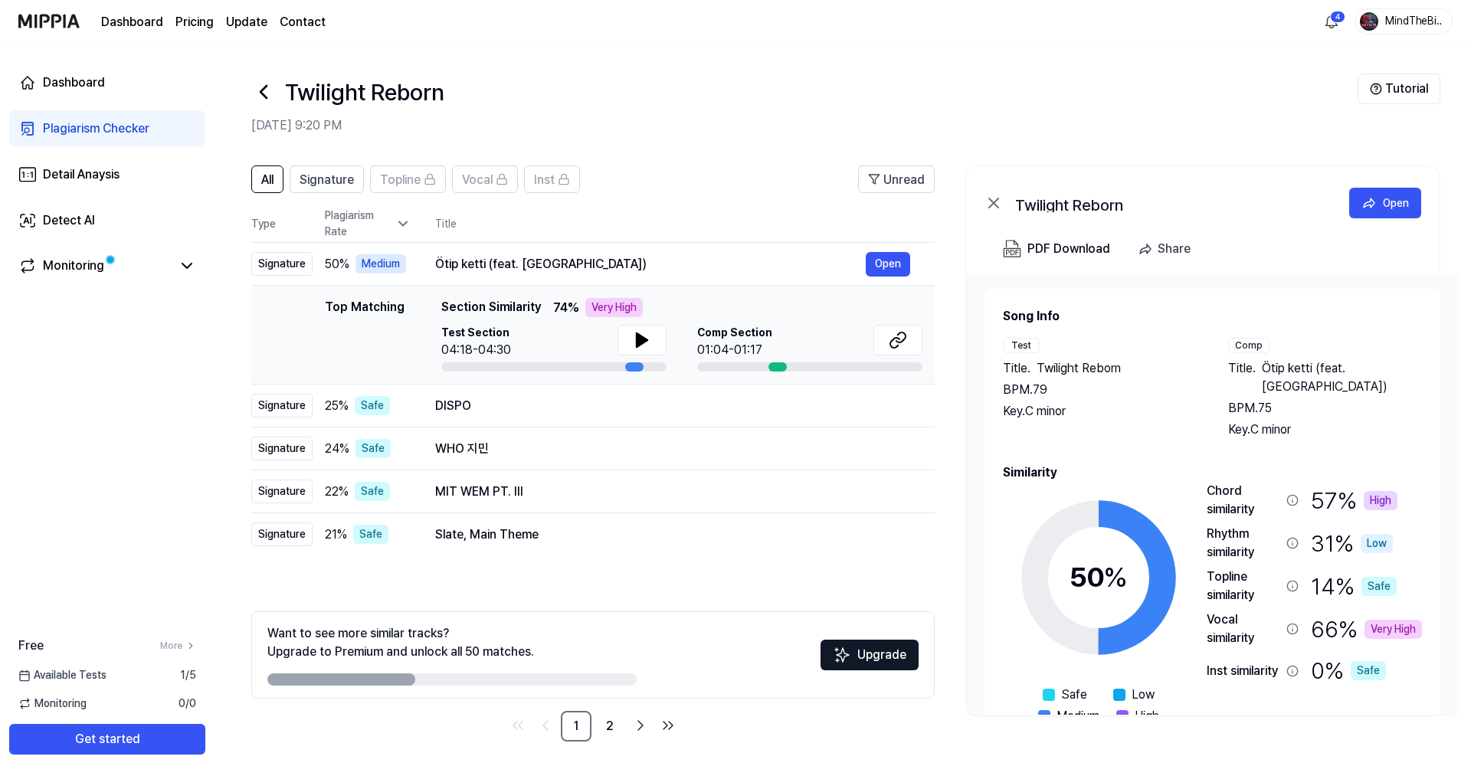
click at [404, 220] on icon at bounding box center [402, 223] width 15 height 15
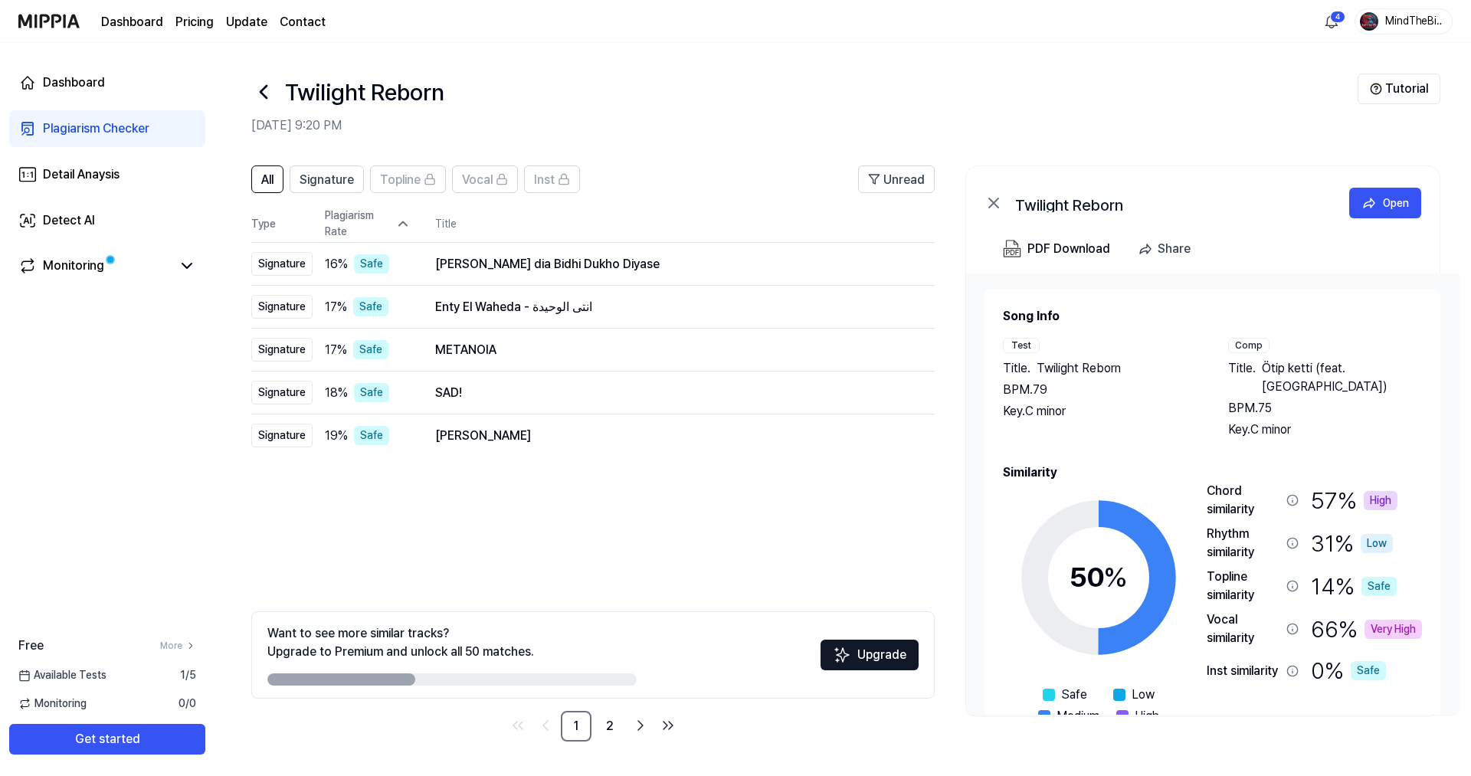
click at [404, 220] on icon at bounding box center [402, 223] width 15 height 15
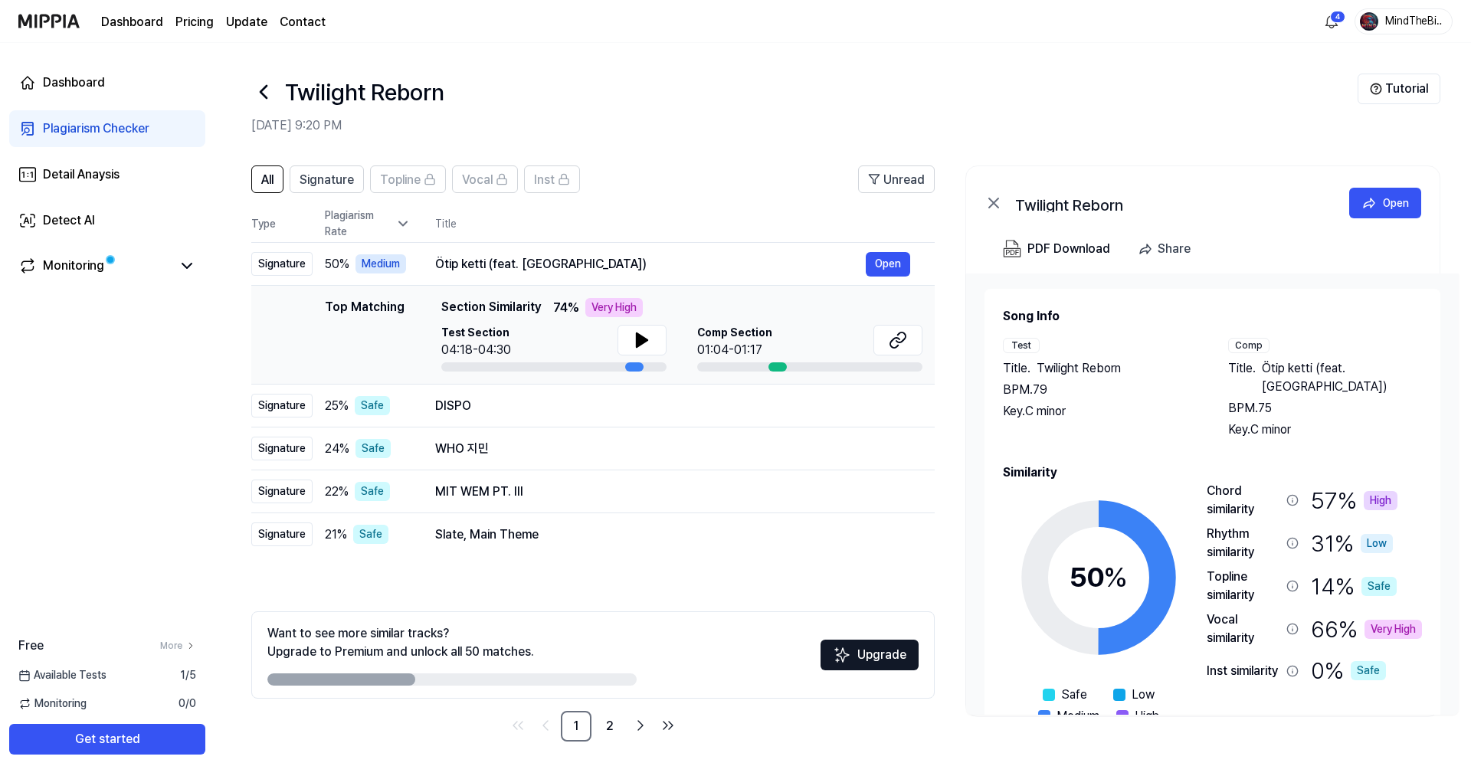
click at [309, 164] on div "All Signature Topline Vocal Inst Unread All Signature Topline Vocal Inst Type P…" at bounding box center [842, 461] width 1256 height 622
click at [321, 174] on span "Signature" at bounding box center [327, 180] width 54 height 18
click at [254, 178] on button "All" at bounding box center [267, 179] width 32 height 28
click at [893, 174] on span "Unread" at bounding box center [903, 180] width 41 height 18
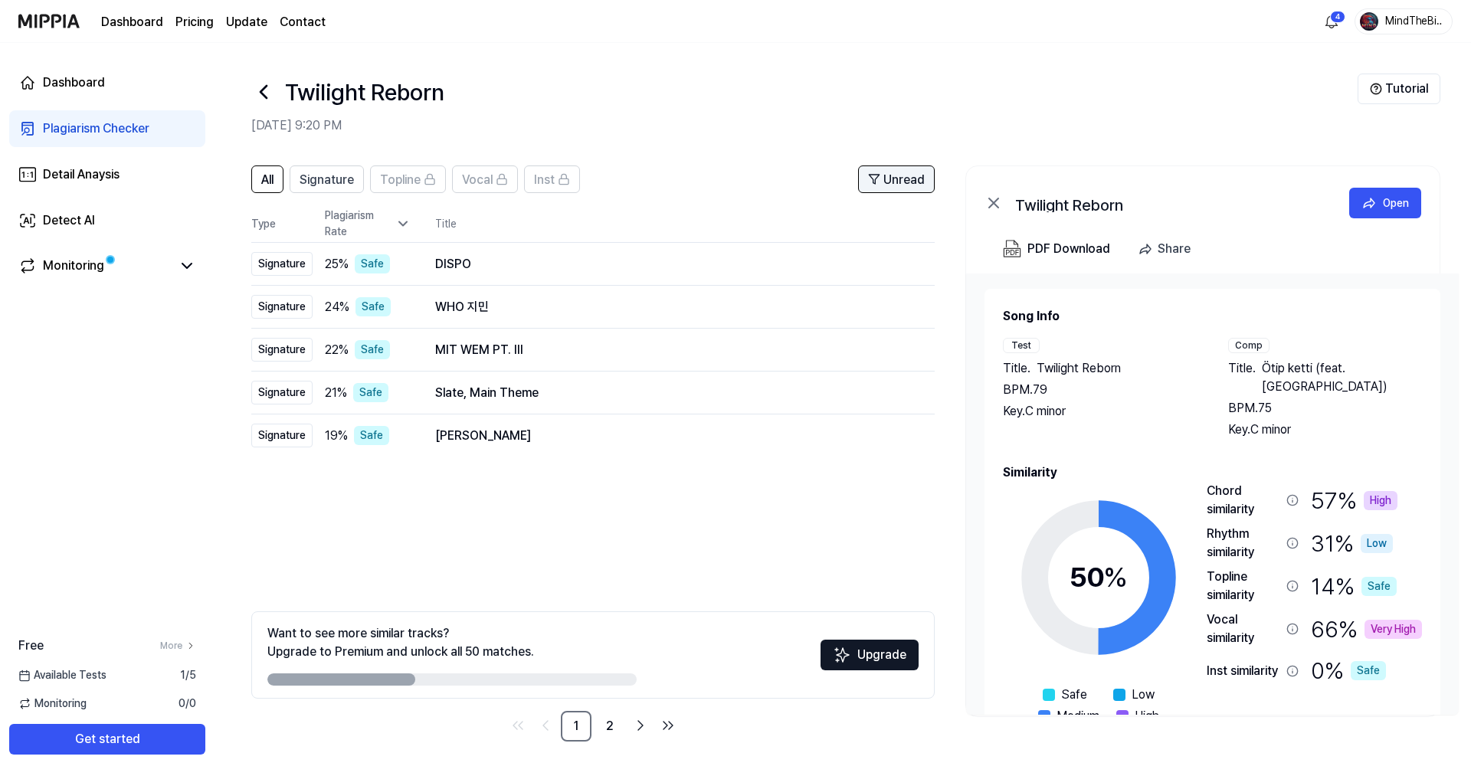
click at [893, 174] on span "Unread" at bounding box center [903, 180] width 41 height 18
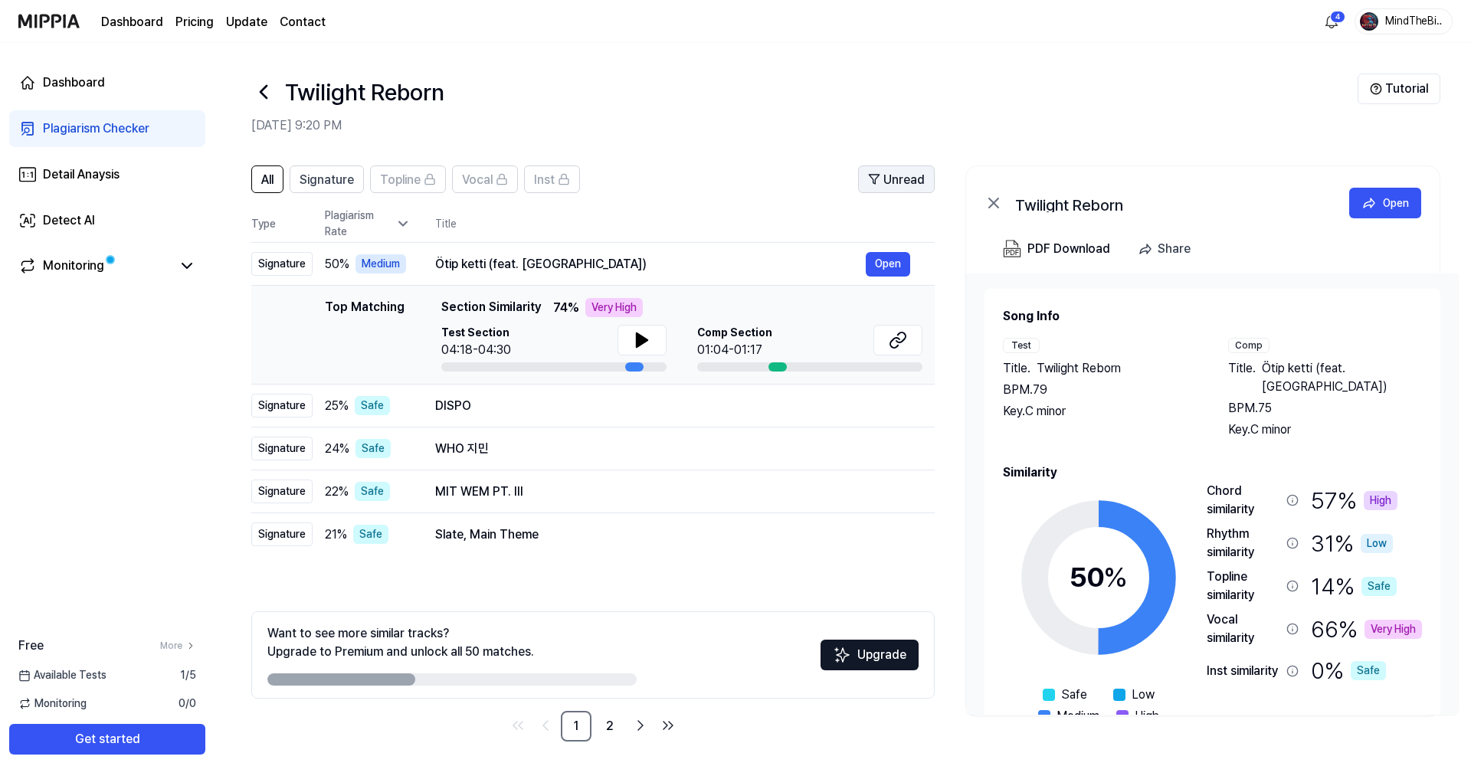
click at [893, 174] on span "Unread" at bounding box center [903, 180] width 41 height 18
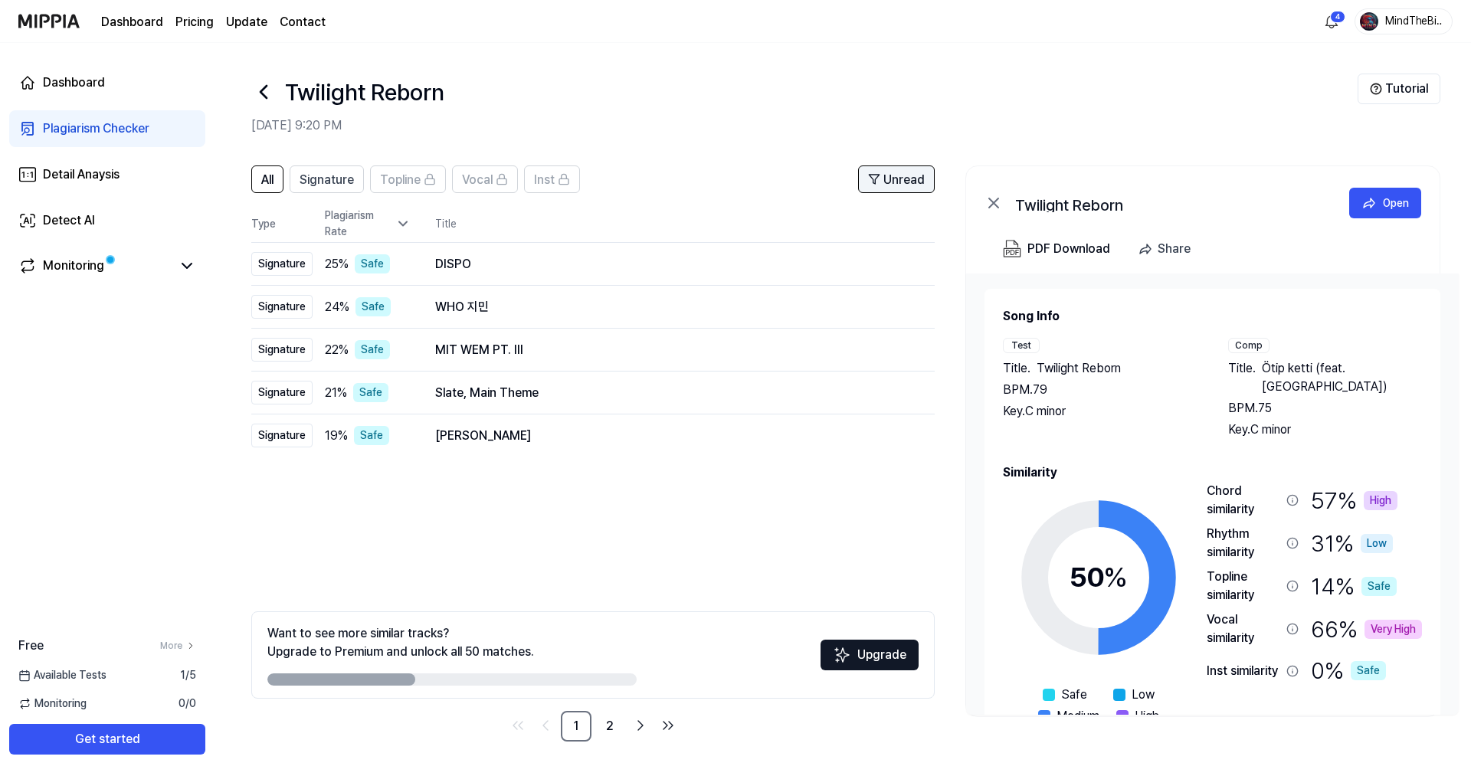
click at [893, 174] on span "Unread" at bounding box center [903, 180] width 41 height 18
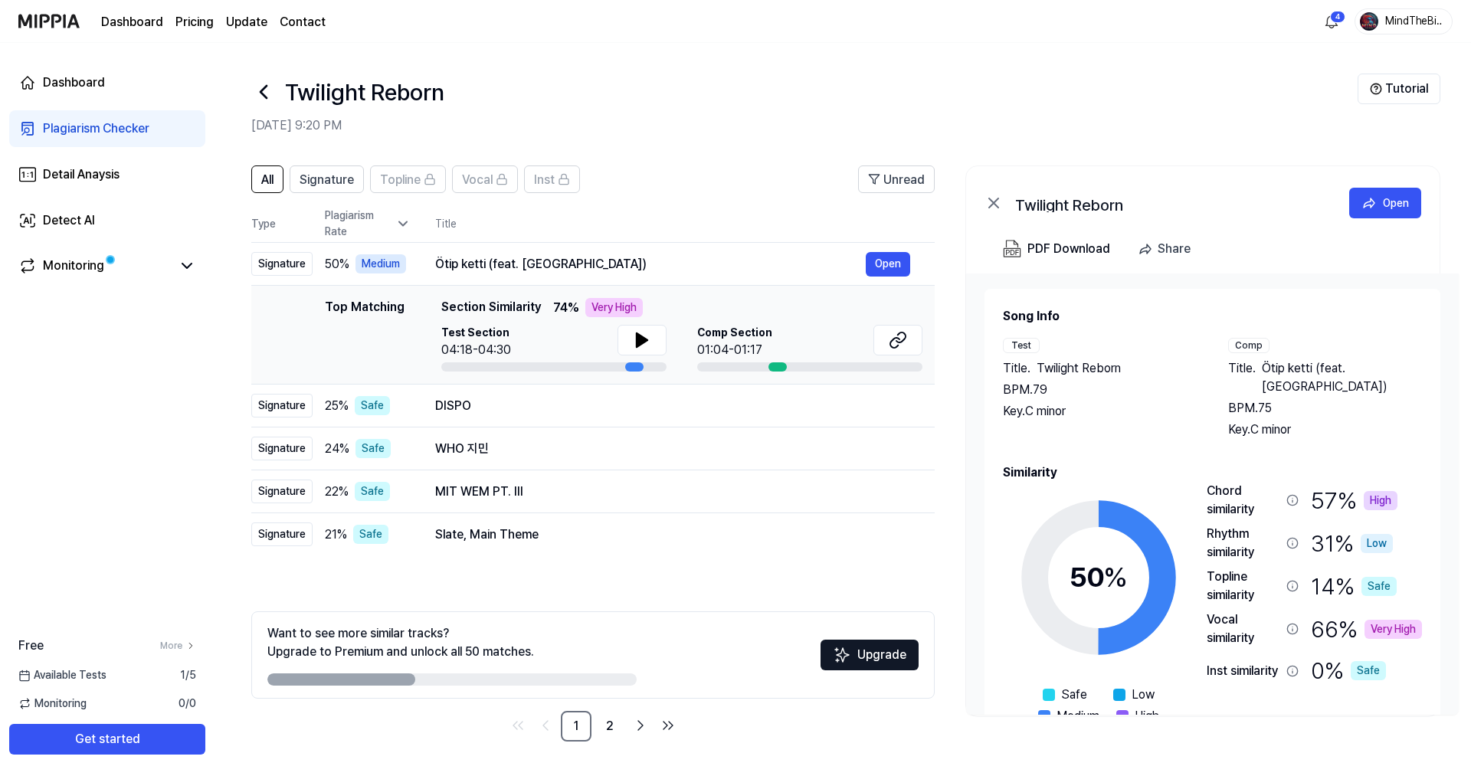
drag, startPoint x: 358, startPoint y: 682, endPoint x: 490, endPoint y: 686, distance: 132.6
click at [580, 685] on div at bounding box center [451, 679] width 369 height 12
